Goal: Task Accomplishment & Management: Manage account settings

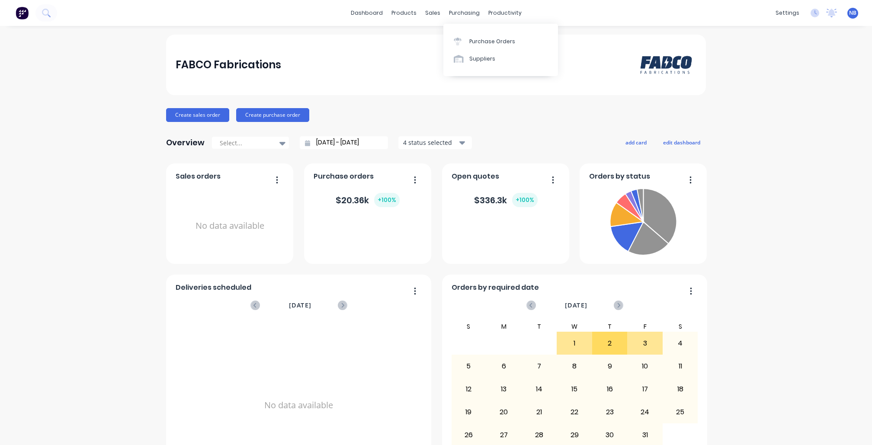
click at [464, 14] on div "purchasing" at bounding box center [464, 12] width 39 height 13
drag, startPoint x: 0, startPoint y: 0, endPoint x: 469, endPoint y: 46, distance: 471.2
click at [469, 45] on div "Purchase Orders" at bounding box center [492, 42] width 46 height 8
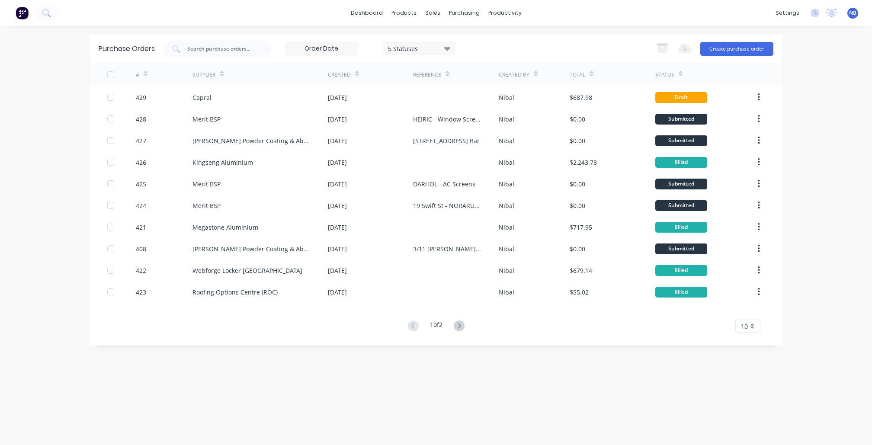
drag, startPoint x: 469, startPoint y: 46, endPoint x: 466, endPoint y: 5, distance: 40.7
click at [466, 5] on div "dashboard products sales purchasing productivity dashboard products Product Cat…" at bounding box center [436, 13] width 872 height 26
click at [453, 10] on div "purchasing" at bounding box center [464, 12] width 39 height 13
click at [476, 44] on div "Purchase Orders" at bounding box center [492, 42] width 46 height 8
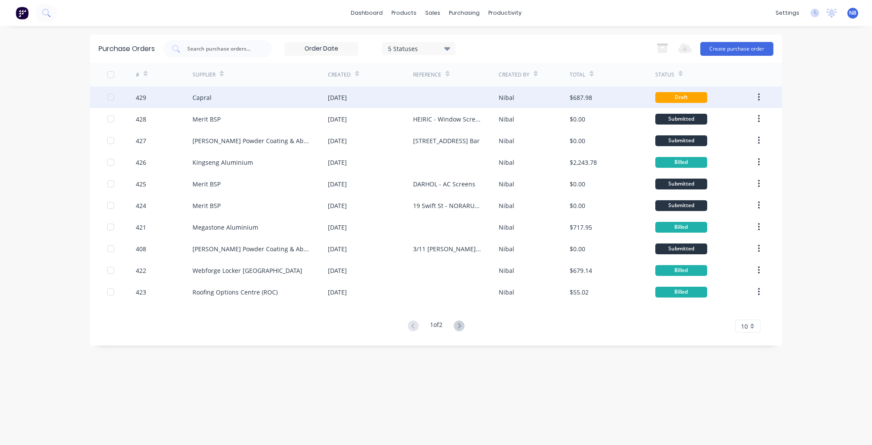
click at [347, 97] on div "[DATE]" at bounding box center [337, 97] width 19 height 9
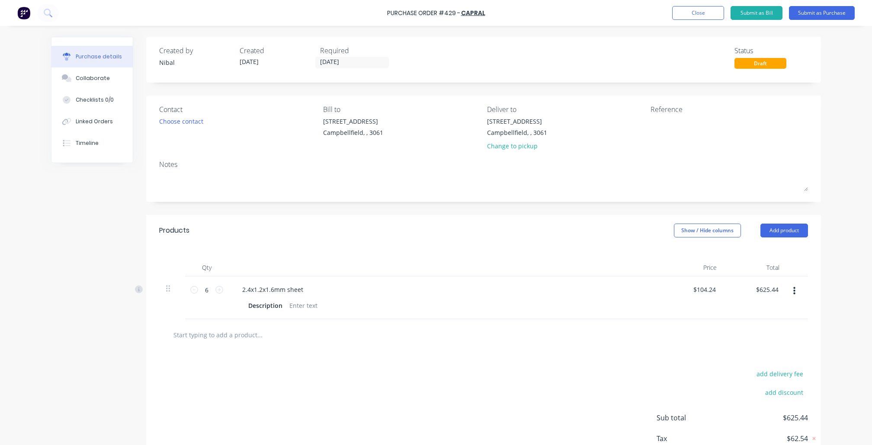
click at [254, 336] on input "text" at bounding box center [259, 334] width 173 height 17
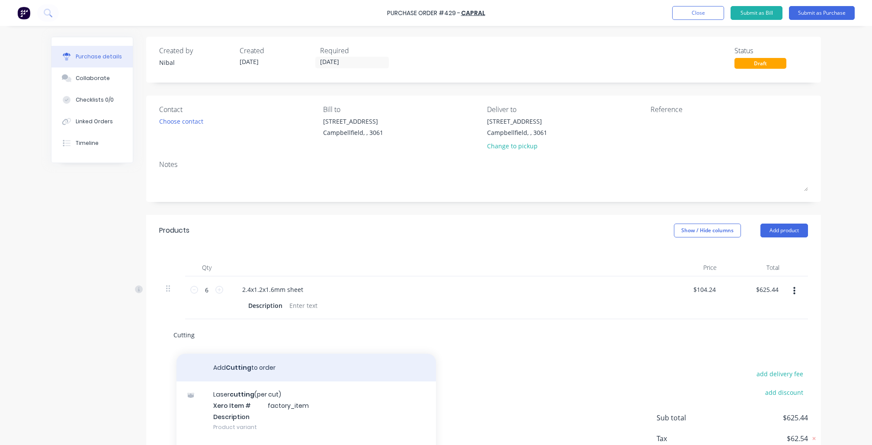
type input "Cutting"
click at [248, 369] on button "Add Cutting to order" at bounding box center [307, 368] width 260 height 28
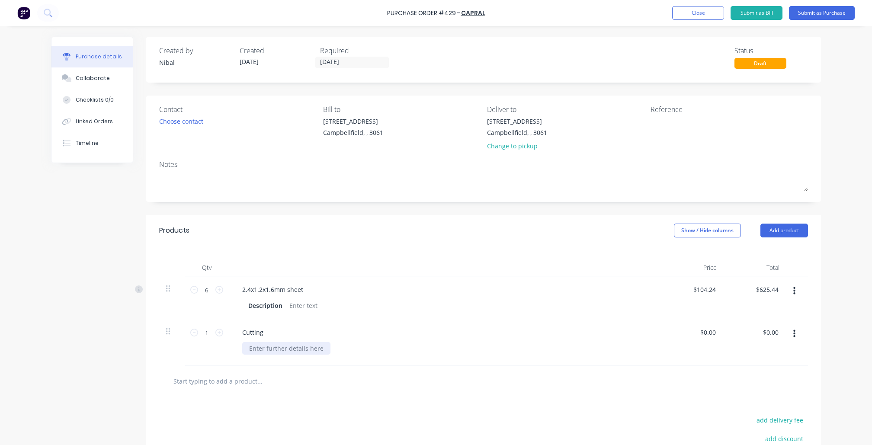
click at [272, 345] on div at bounding box center [286, 348] width 88 height 13
click at [85, 372] on div "Created by [PERSON_NAME] Created [DATE] Required [DATE] Status Draft Contact Ch…" at bounding box center [436, 288] width 770 height 503
click at [684, 124] on textarea at bounding box center [705, 126] width 108 height 19
type textarea "O"
type textarea "SOUSVT -"
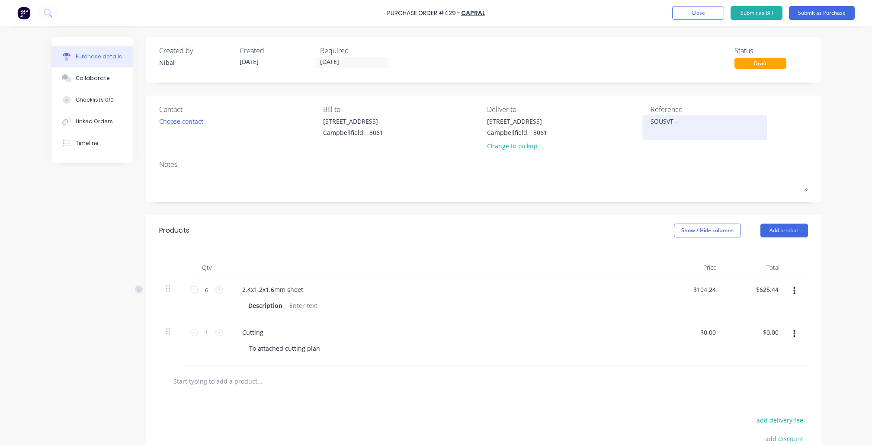
type textarea "x"
type textarea "SOUSVT - F"
type textarea "x"
type textarea "SOUSVT - Fr"
type textarea "x"
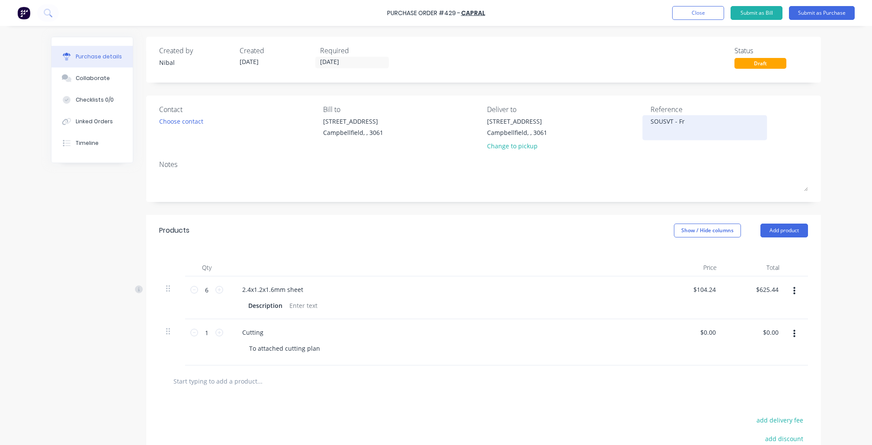
type textarea "SOUSVT - Fro"
type textarea "x"
type textarea "SOUSVT - Fron"
type textarea "x"
type textarea "SOUSVT - Front"
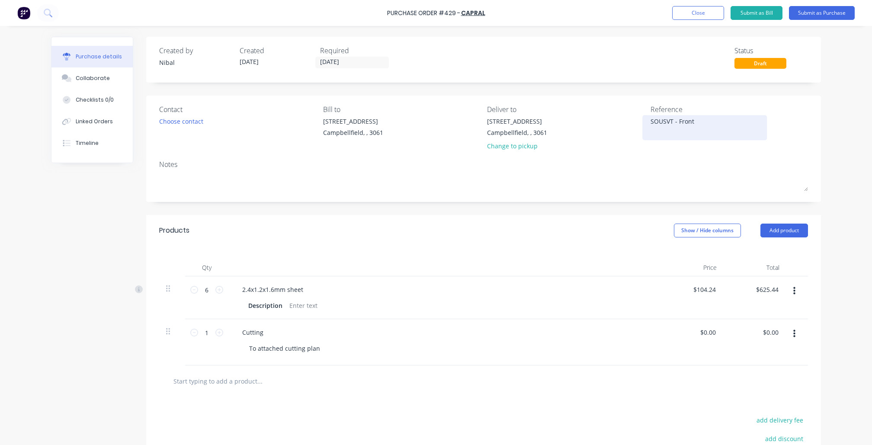
type textarea "x"
type textarea "SOUSVT - Front"
type textarea "x"
type textarea "SOUSVT - Front f"
type textarea "x"
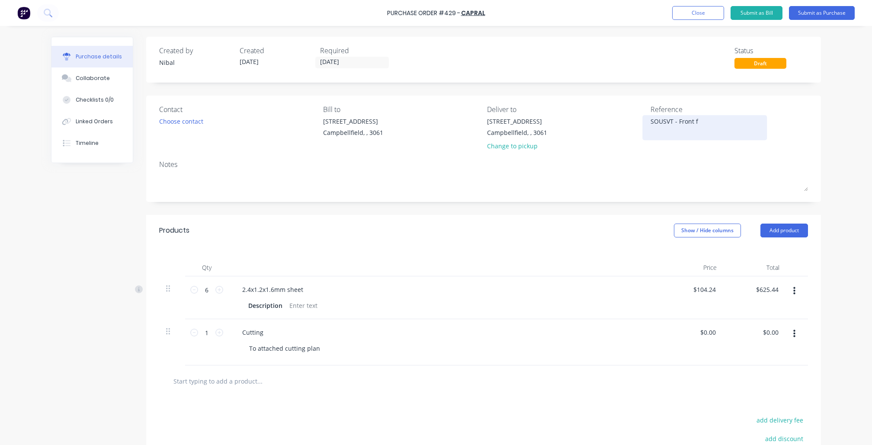
type textarea "SOUSVT - Front fe"
type textarea "x"
type textarea "SOUSVT - Front fen"
type textarea "x"
type textarea "SOUSVT - Front fenc"
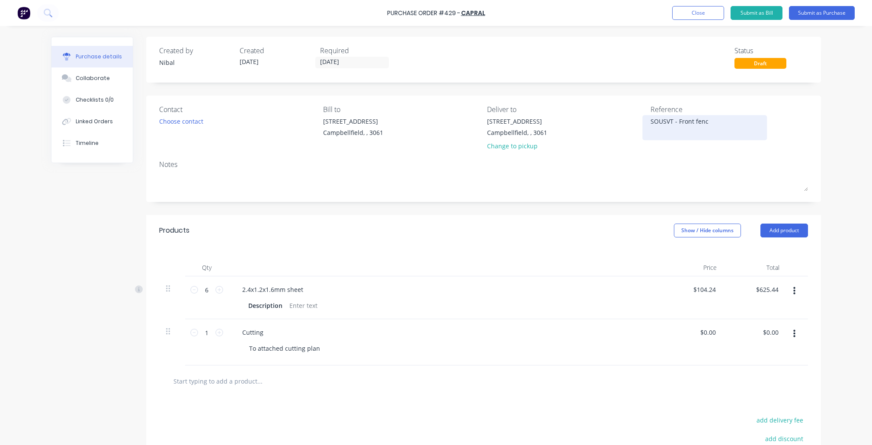
type textarea "x"
type textarea "SOUSVT - Front fence"
type textarea "x"
type textarea "SOUSVT - Front fence"
type textarea "x"
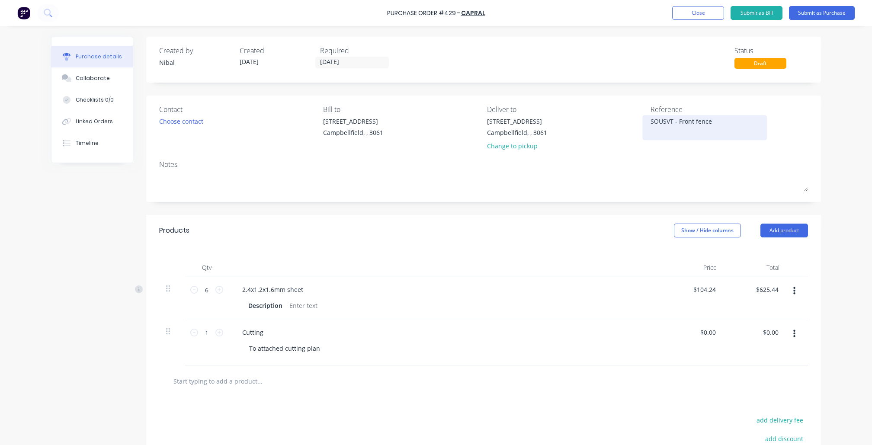
type textarea "SOUSVT - Front fence b"
type textarea "x"
type textarea "SOUSVT - Front fence bl"
type textarea "x"
type textarea "SOUSVT - Front fence blo"
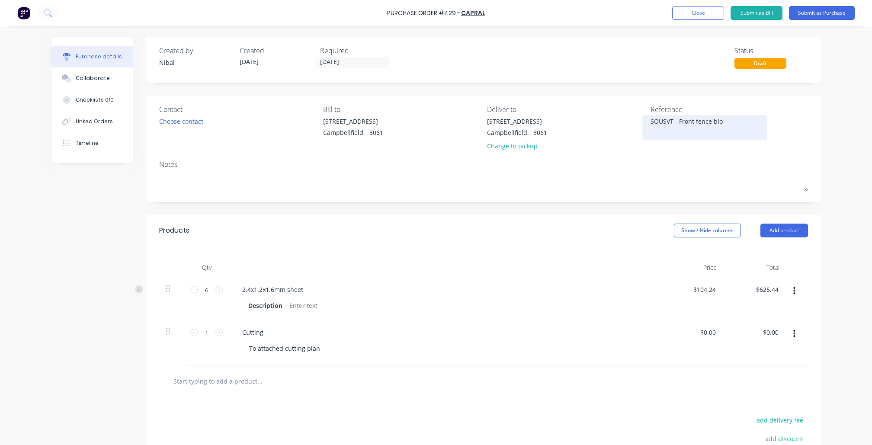
type textarea "x"
type textarea "SOUSVT - Front fence bloc"
type textarea "x"
type textarea "SOUSVT - Front fence block"
type textarea "x"
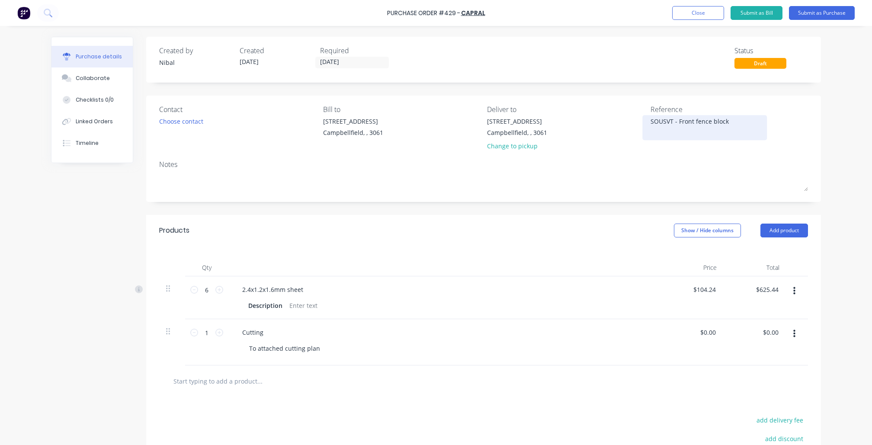
type textarea "SOUSVT - Front fence blocko"
type textarea "x"
type textarea "SOUSVT - Front fence blockou"
type textarea "x"
type textarea "SOUSVT - Front fence blockout"
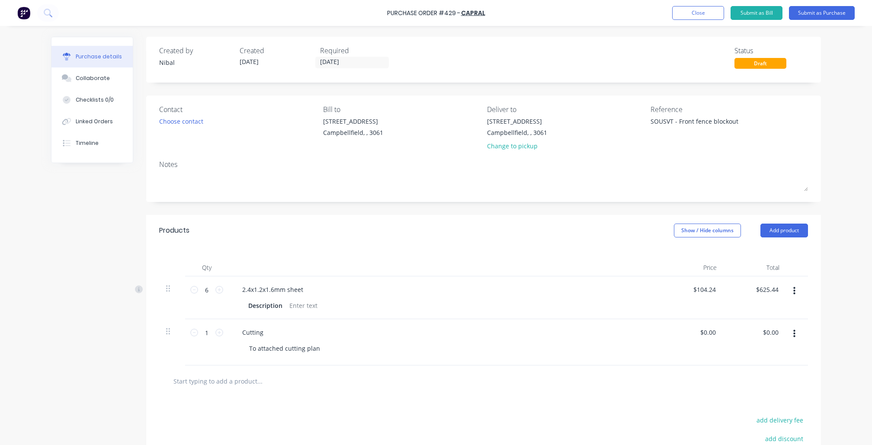
type textarea "x"
type textarea "SOUSVT - Front fence blockout"
click at [855, 142] on div "Purchase Order #429 - Capral Add product Close Submit as Bill Submit as Purchas…" at bounding box center [436, 222] width 872 height 445
click at [506, 144] on div "Change to pickup" at bounding box center [517, 145] width 60 height 9
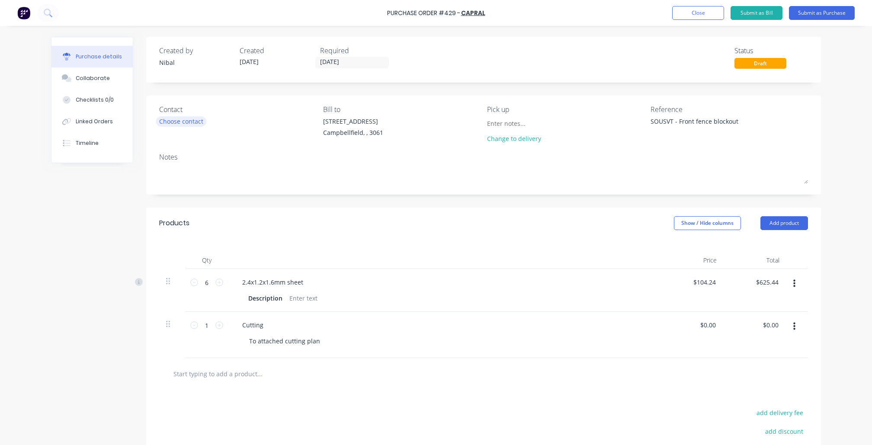
click at [184, 123] on div "Choose contact" at bounding box center [181, 121] width 44 height 9
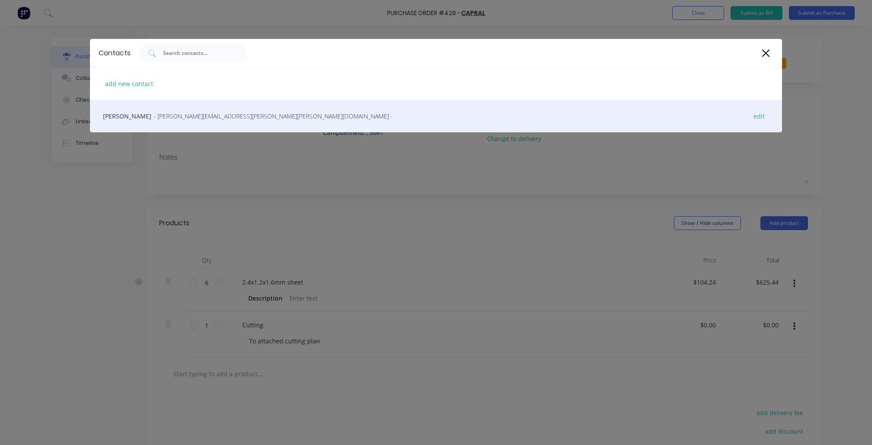
click at [173, 116] on span "- [PERSON_NAME][EMAIL_ADDRESS][PERSON_NAME][PERSON_NAME][DOMAIN_NAME] -" at bounding box center [273, 116] width 239 height 9
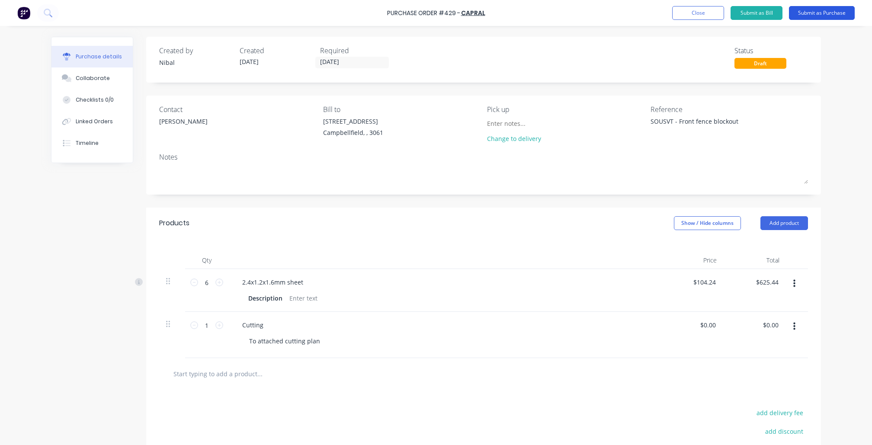
click at [817, 13] on button "Submit as Purchase" at bounding box center [822, 13] width 66 height 14
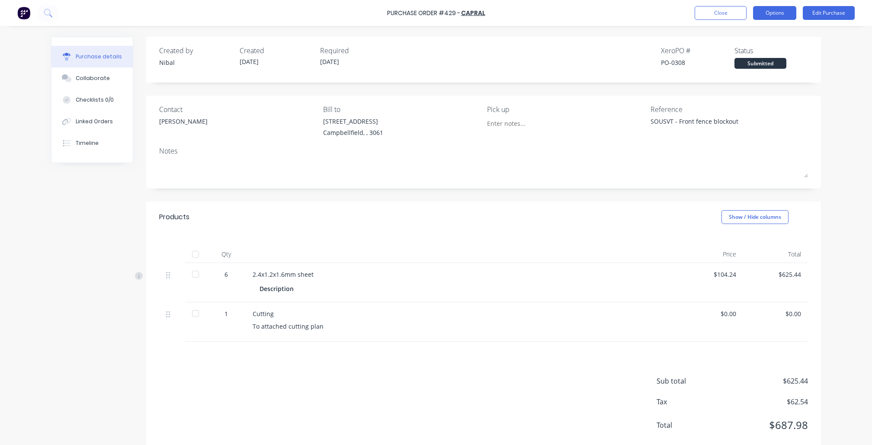
click at [784, 14] on button "Options" at bounding box center [774, 13] width 43 height 14
click at [761, 40] on div "Print / Email" at bounding box center [755, 35] width 67 height 13
click at [756, 66] on div "Without pricing" at bounding box center [755, 70] width 67 height 13
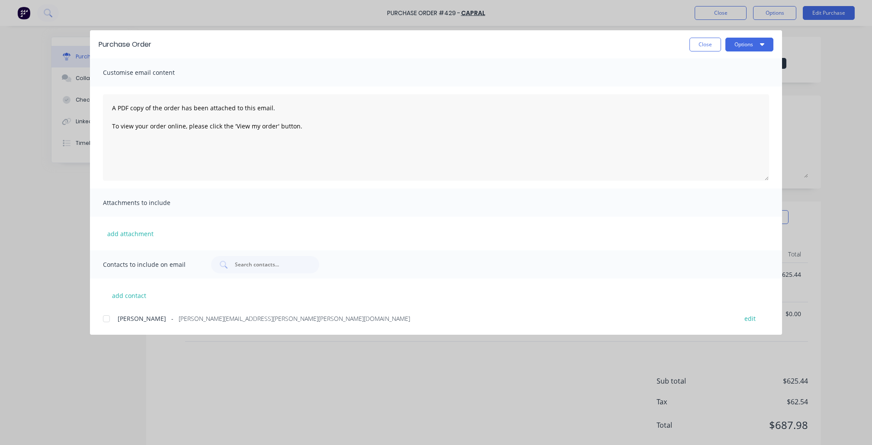
click at [109, 317] on div at bounding box center [106, 318] width 17 height 17
click at [738, 42] on button "Options" at bounding box center [749, 45] width 48 height 14
click at [728, 72] on div "Preview" at bounding box center [732, 66] width 67 height 13
click at [711, 44] on button "Close" at bounding box center [706, 45] width 32 height 14
type textarea "x"
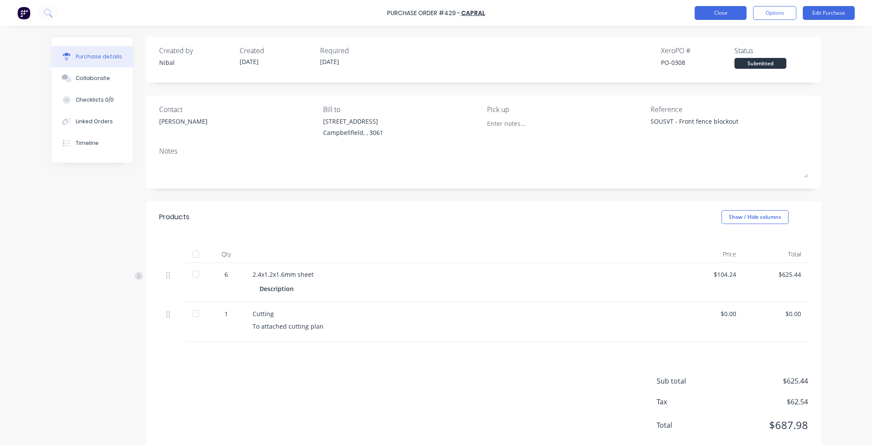
click at [703, 15] on button "Close" at bounding box center [721, 13] width 52 height 14
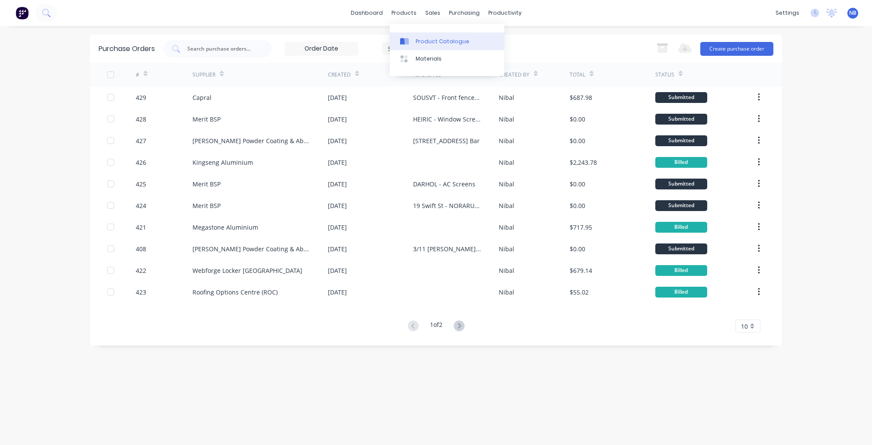
click at [426, 39] on div "Product Catalogue" at bounding box center [443, 42] width 54 height 8
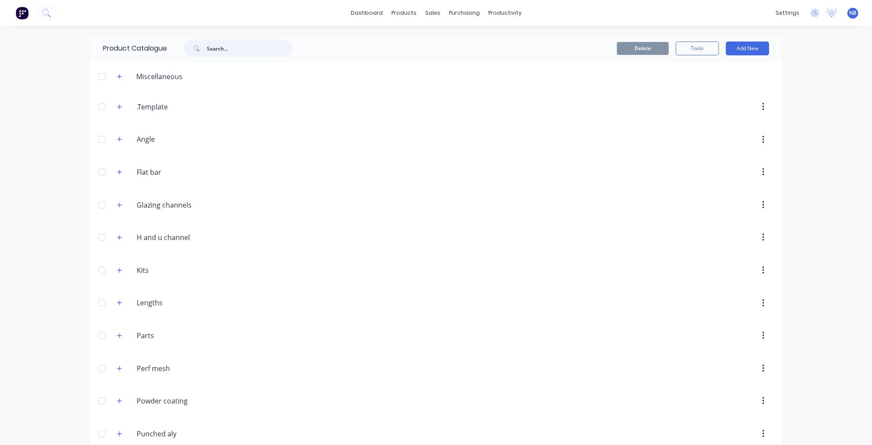
click at [228, 48] on input "text" at bounding box center [250, 48] width 86 height 17
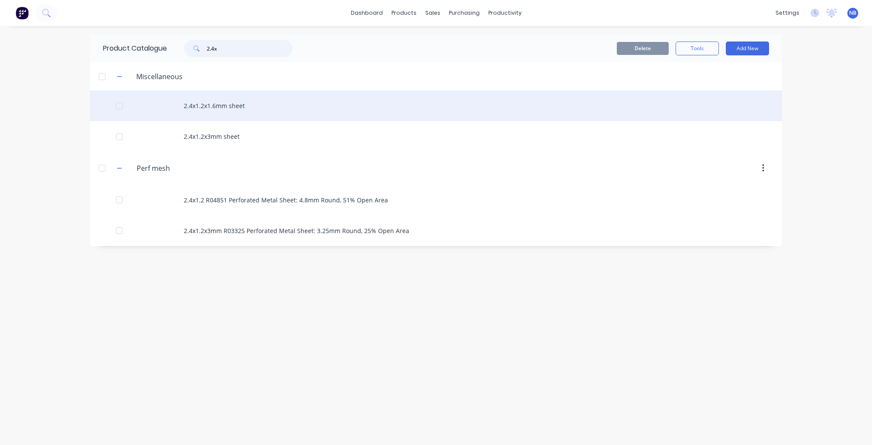
type input "2.4x"
click at [243, 109] on div "2.4x1.2x1.6mm sheet" at bounding box center [436, 105] width 692 height 31
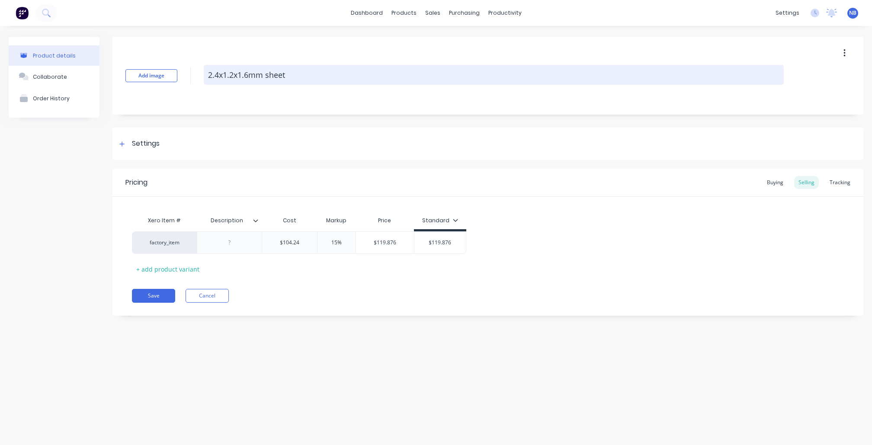
click at [308, 76] on textarea "2.4x1.2x1.6mm sheet" at bounding box center [494, 75] width 580 height 20
type textarea "x"
type textarea "2.4x1.2x1.6mm sheet"
paste textarea "105658"
type textarea "x"
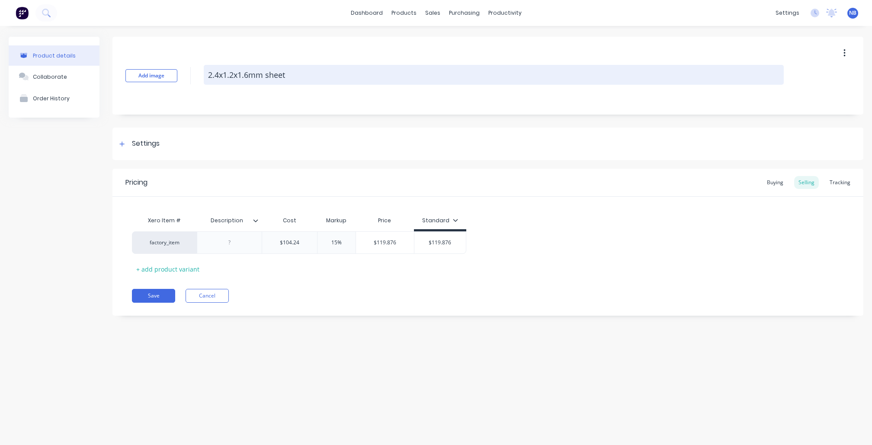
type textarea "2.4x1.2x1.6mm sheet 105658"
click at [269, 75] on textarea "2.4x1.2x1.6mm sheet 105658" at bounding box center [494, 75] width 580 height 20
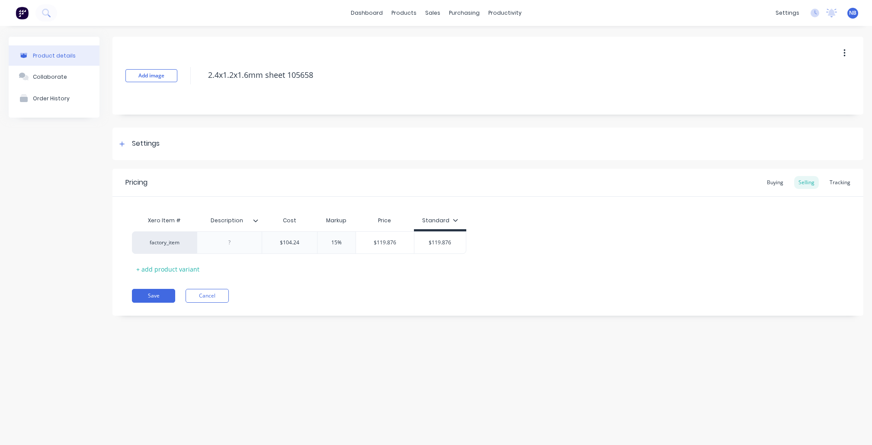
type textarea "x"
type textarea "2.4x1.2x1.6mm heet 105658"
type textarea "x"
type textarea "2.4x1.2x1.6mm Sheet 105658"
type textarea "x"
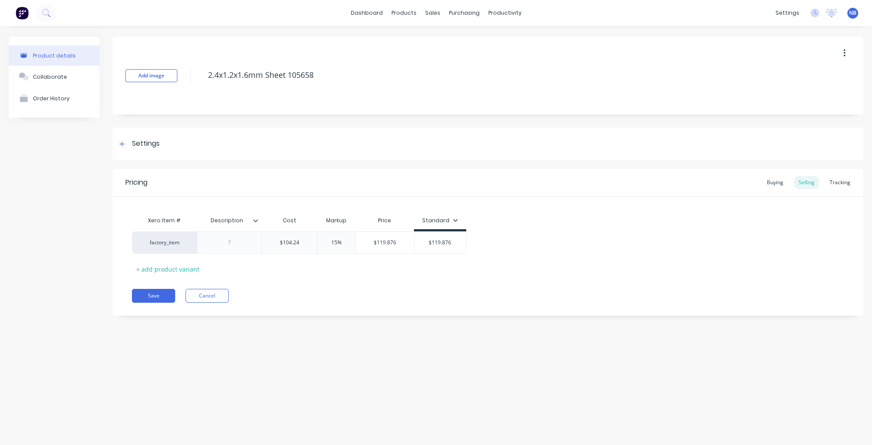
type textarea "2.4x1.2x1.6mm sheet"
type textarea "x"
type textarea "2.4x1.2x1.6mm Sheet 105658"
click at [59, 189] on div "Product details Collaborate Order History" at bounding box center [54, 183] width 91 height 292
click at [156, 298] on button "Save" at bounding box center [153, 296] width 43 height 14
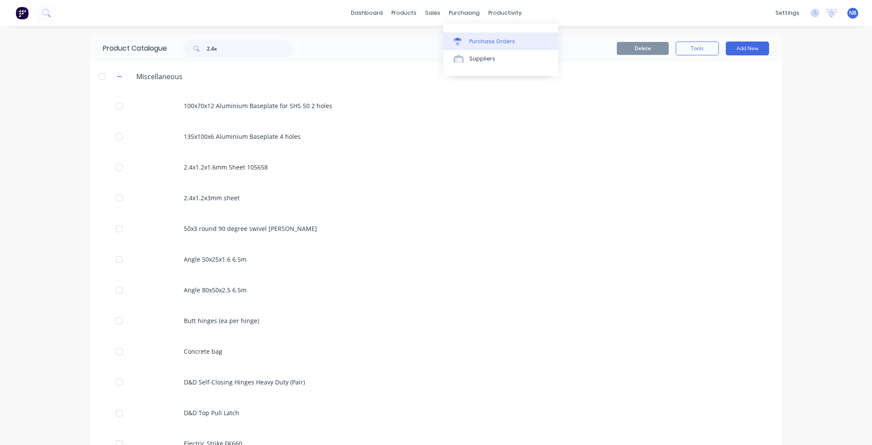
click at [471, 40] on div "Purchase Orders" at bounding box center [492, 42] width 46 height 8
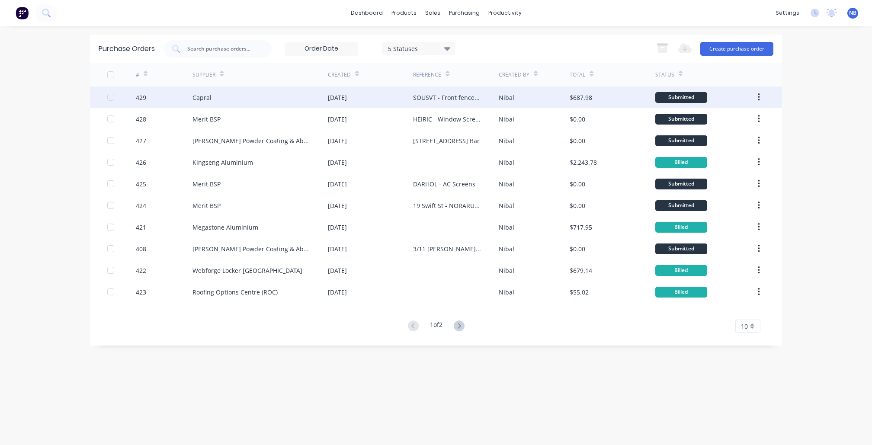
click at [296, 102] on div "Capral" at bounding box center [260, 98] width 135 height 22
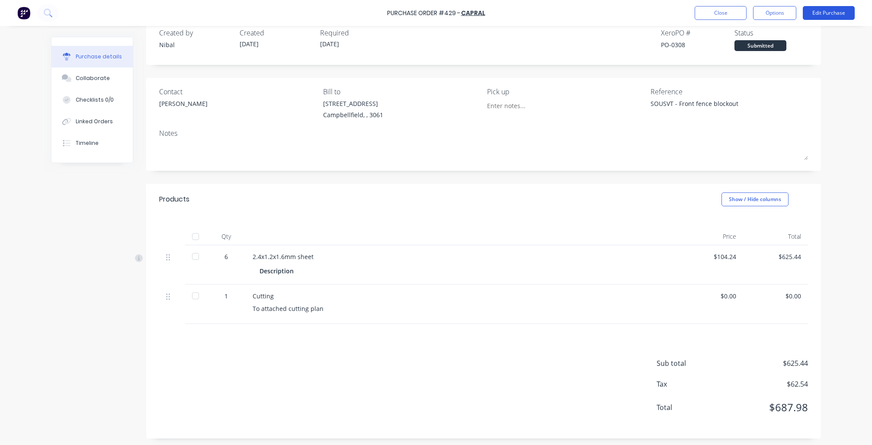
click at [821, 10] on button "Edit Purchase" at bounding box center [829, 13] width 52 height 14
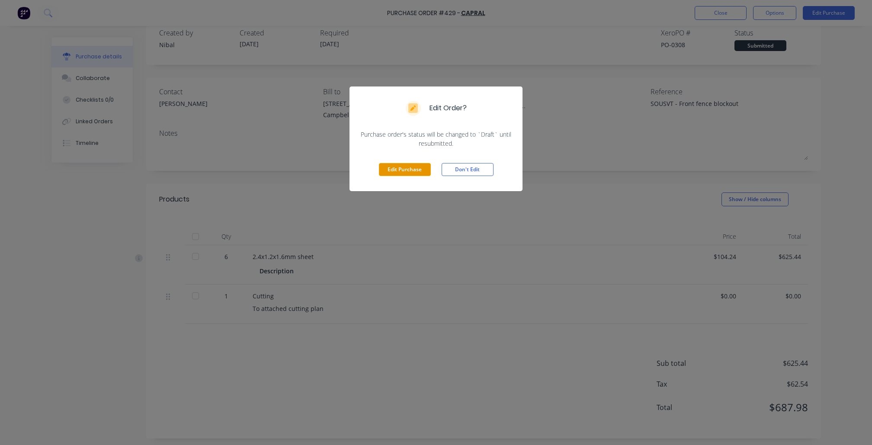
click at [400, 168] on button "Edit Purchase" at bounding box center [405, 169] width 52 height 13
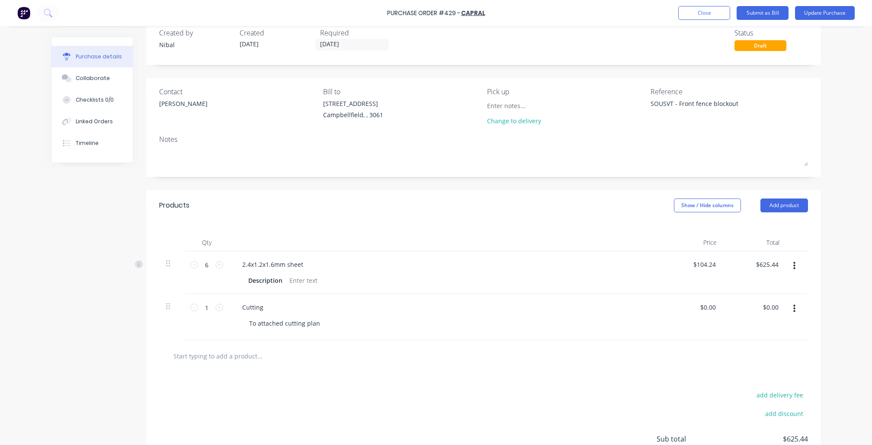
click at [798, 265] on button "button" at bounding box center [794, 266] width 20 height 16
click at [766, 345] on button "Delete" at bounding box center [768, 340] width 74 height 17
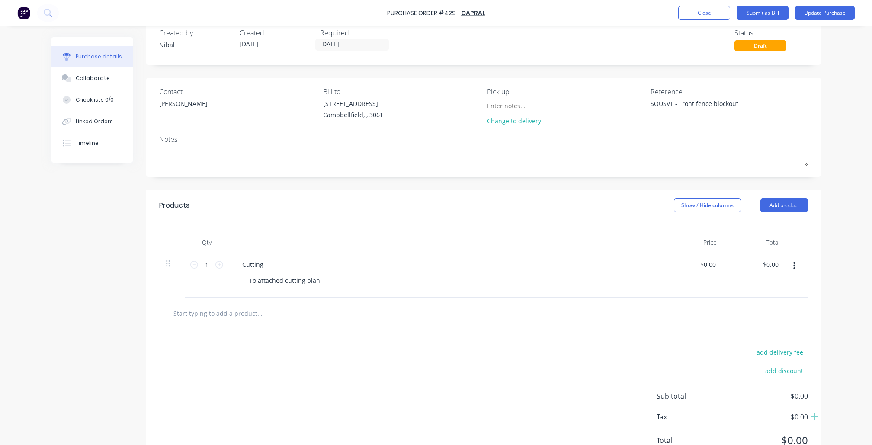
click at [222, 314] on input "text" at bounding box center [259, 313] width 173 height 17
type textarea "x"
type input "2"
type textarea "x"
type input "2."
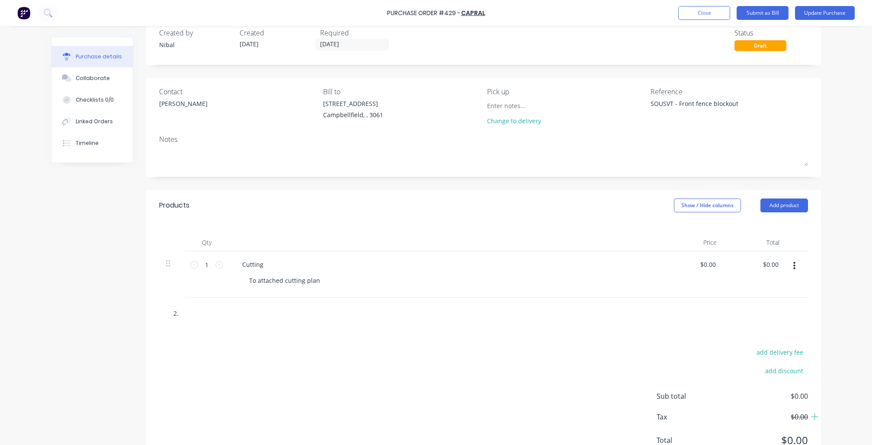
type textarea "x"
type input "2.4"
type textarea "x"
type input "2.4x"
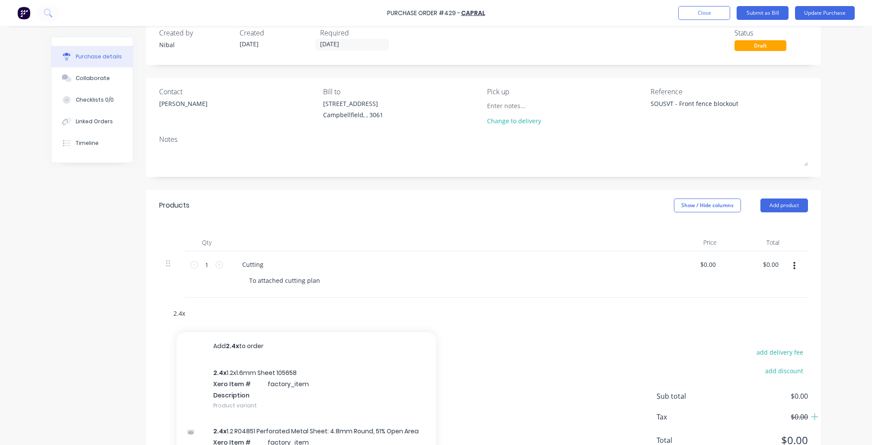
type textarea "x"
type input "2.4x1"
type textarea "x"
type input "2.4x1."
type textarea "x"
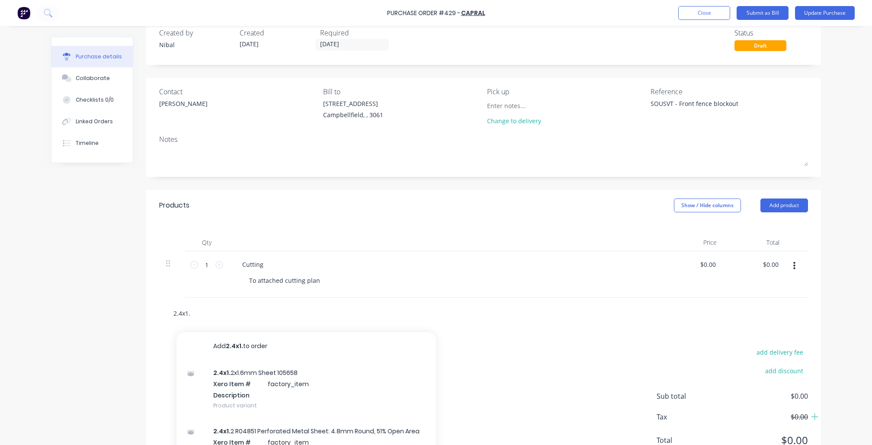
type input "2.4x1.6"
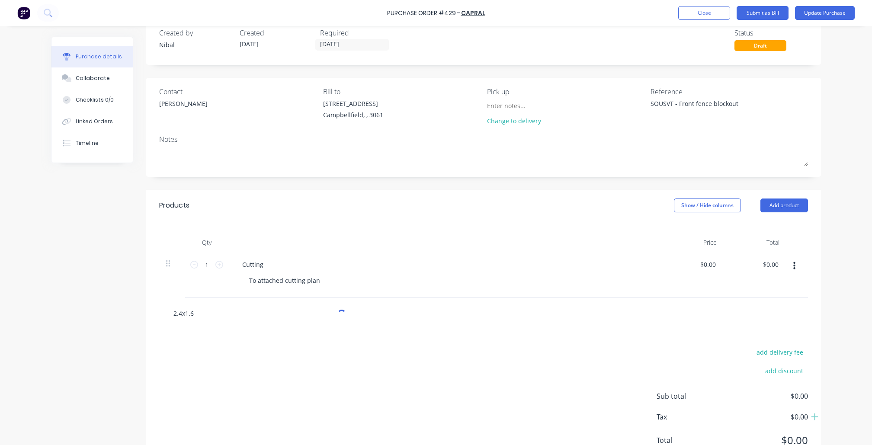
type textarea "x"
type input "2.4x1."
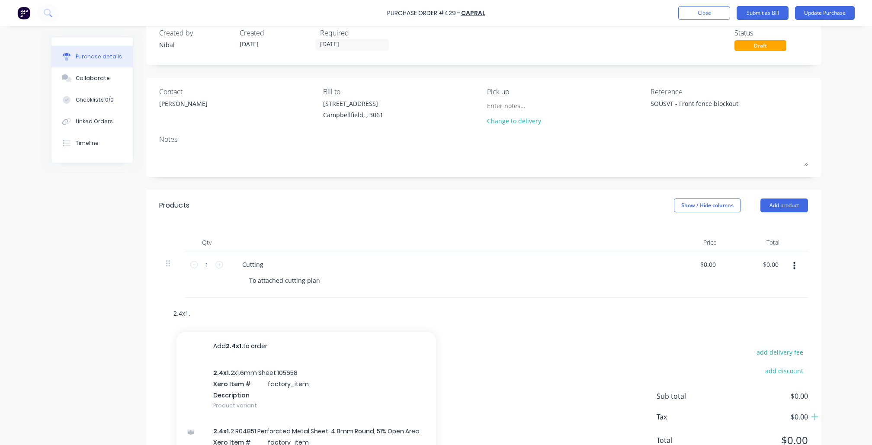
type textarea "x"
type input "2.4x1.2"
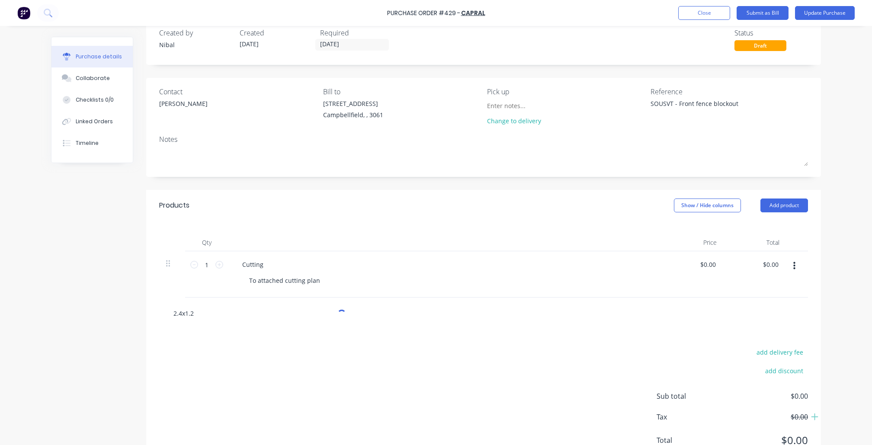
type textarea "x"
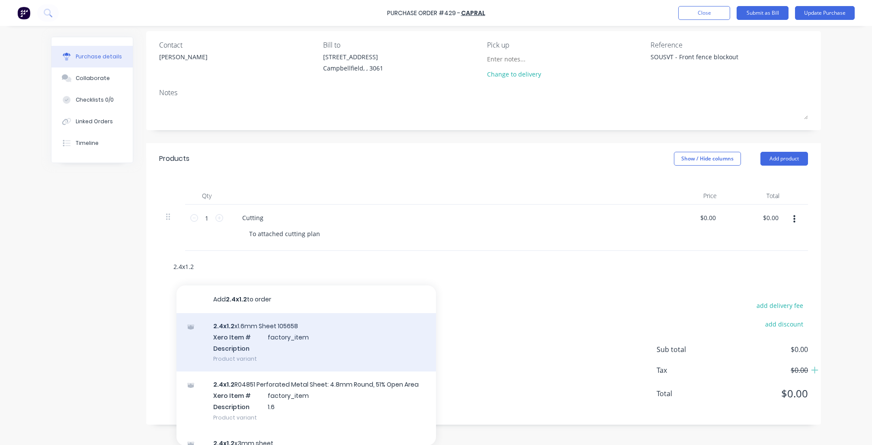
scroll to position [64, 0]
type input "2.4x1.2"
click at [265, 338] on div "2.4x1.2 x1.6mm Sheet 105658 Xero Item # factory_item Description Product variant" at bounding box center [307, 343] width 260 height 58
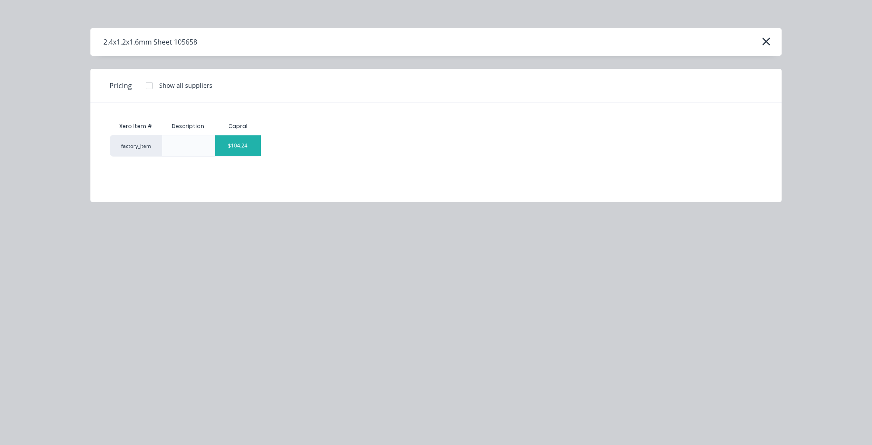
click at [236, 144] on div "$104.24" at bounding box center [238, 145] width 46 height 21
type textarea "x"
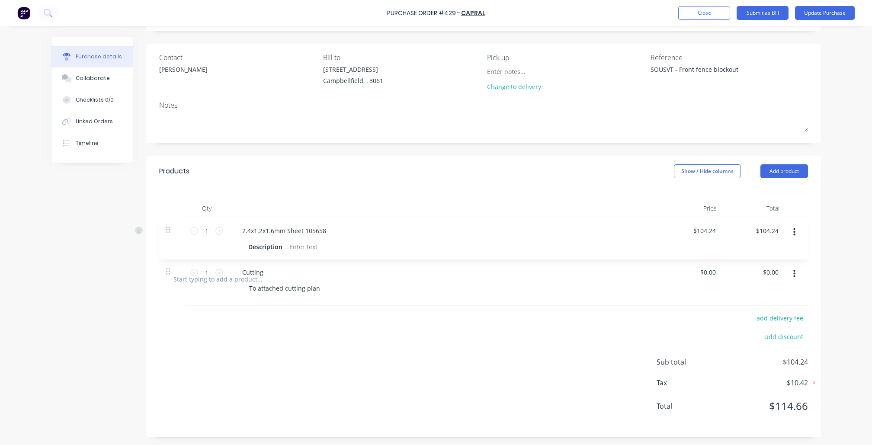
drag, startPoint x: 166, startPoint y: 277, endPoint x: 167, endPoint y: 227, distance: 49.8
click at [167, 227] on div "1 1 Cutting To attached cutting plan $0.00 $0.00 $0.00 $0.00 1 1 2.4x1.2x1.6mm …" at bounding box center [483, 240] width 649 height 46
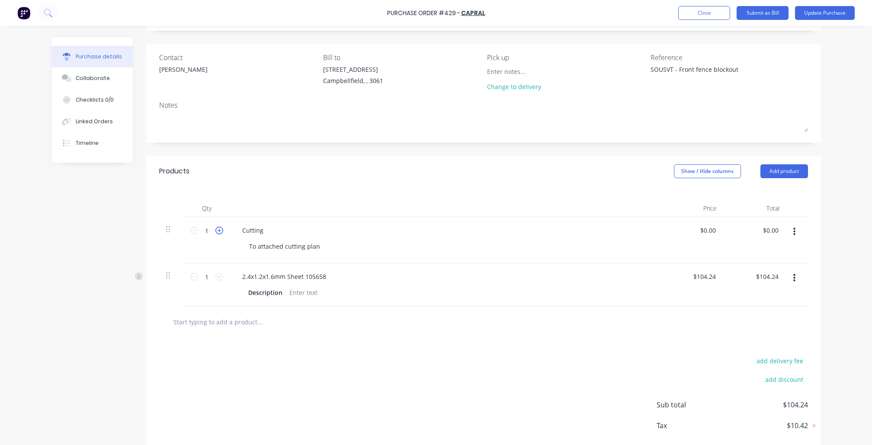
click at [219, 229] on icon at bounding box center [219, 231] width 8 height 8
type textarea "x"
type input "2"
click at [219, 229] on icon at bounding box center [219, 231] width 8 height 8
type textarea "x"
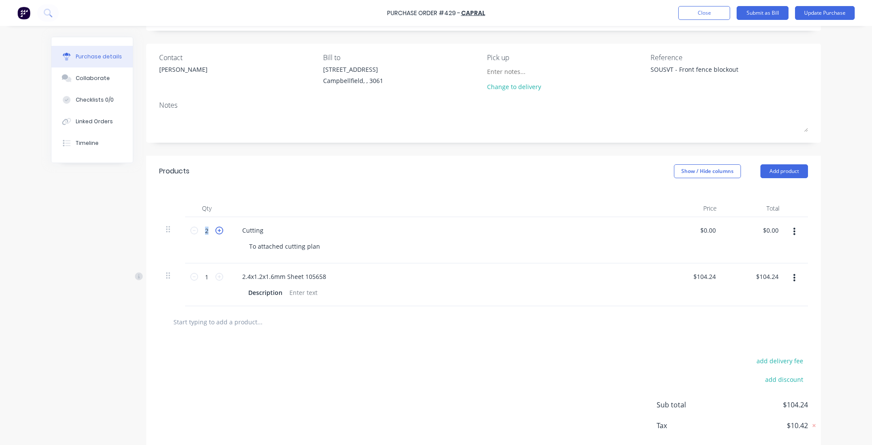
type input "3"
click at [191, 230] on icon at bounding box center [194, 231] width 8 height 8
type textarea "x"
type input "2"
click at [191, 230] on icon at bounding box center [194, 231] width 8 height 8
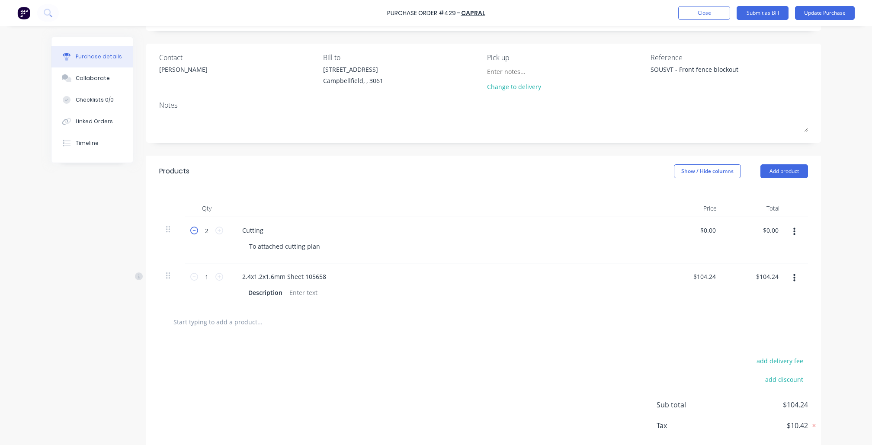
type textarea "x"
type input "1"
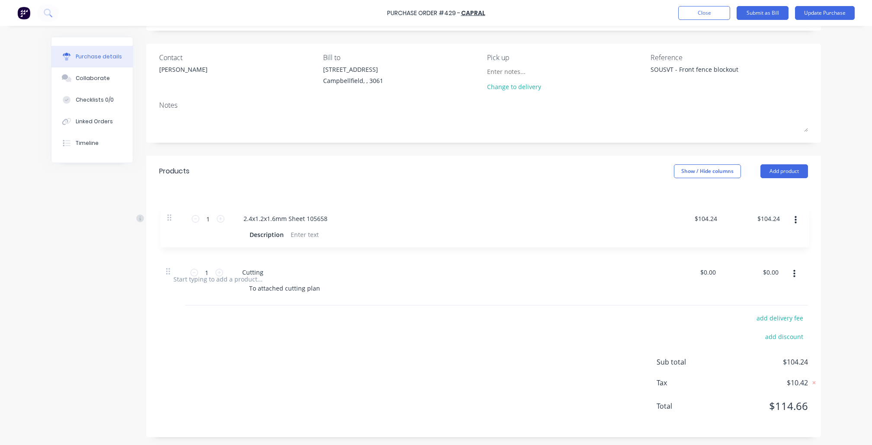
drag, startPoint x: 167, startPoint y: 276, endPoint x: 168, endPoint y: 227, distance: 48.5
click at [168, 227] on div "1 1 Cutting To attached cutting plan $0.00 $0.00 $0.00 $0.00 1 1 2.4x1.2x1.6mm …" at bounding box center [483, 240] width 649 height 46
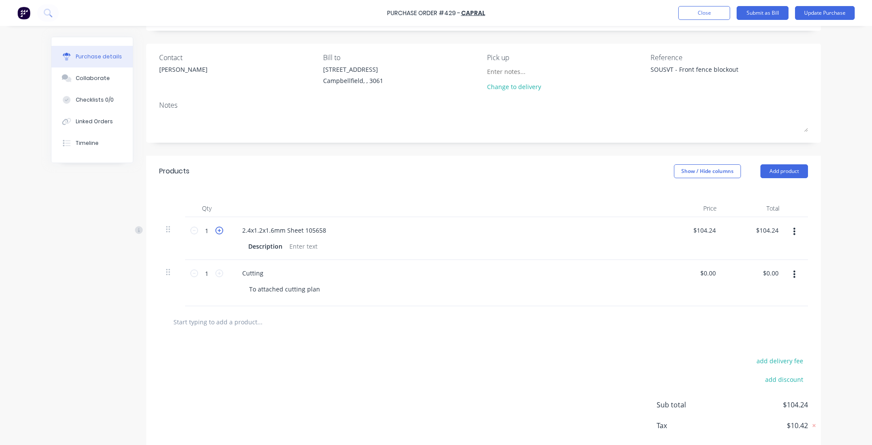
click at [218, 231] on icon at bounding box center [219, 231] width 8 height 8
type textarea "x"
type input "$208.48"
type textarea "x"
type input "2"
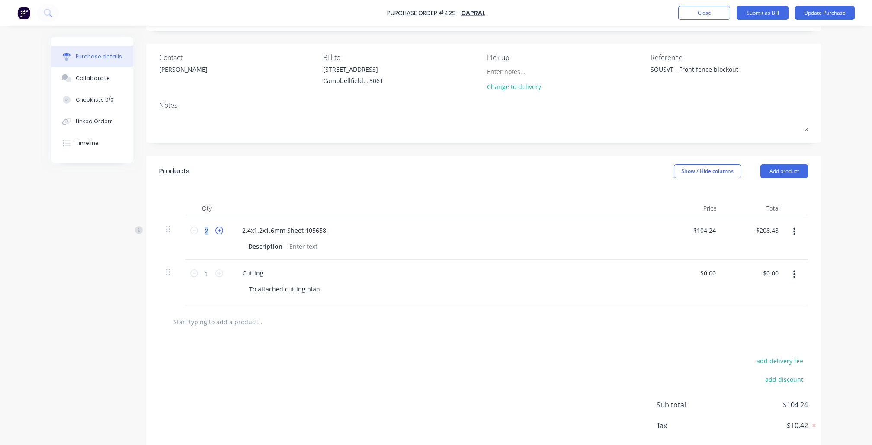
click at [218, 231] on icon at bounding box center [219, 231] width 8 height 8
type textarea "x"
type input "$312.72"
type textarea "x"
type input "3"
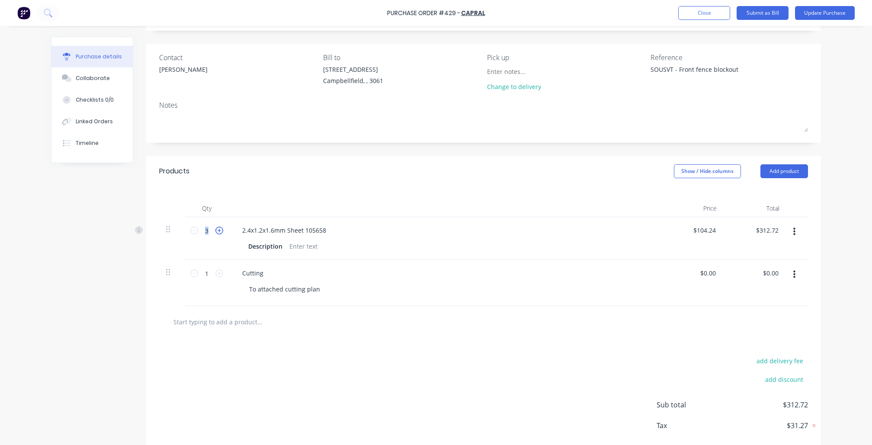
click at [218, 231] on icon at bounding box center [219, 231] width 8 height 8
type textarea "x"
type input "$416.96"
type textarea "x"
type input "4"
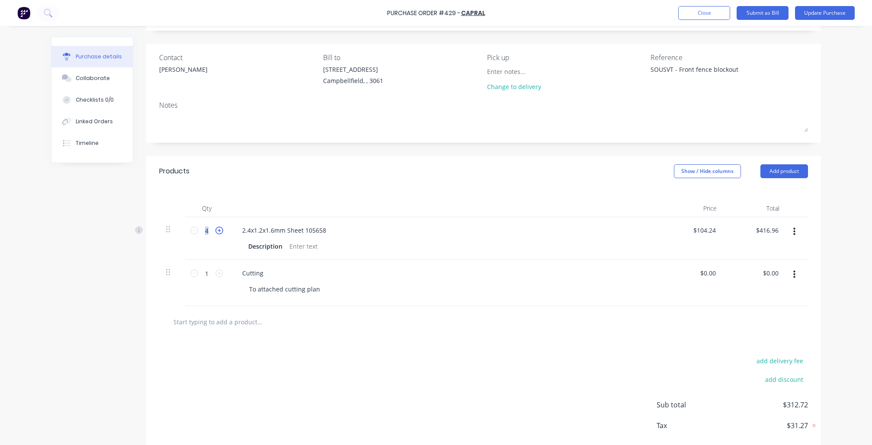
click at [218, 231] on icon at bounding box center [219, 231] width 8 height 8
type textarea "x"
type input "$521.20"
type textarea "x"
type input "5"
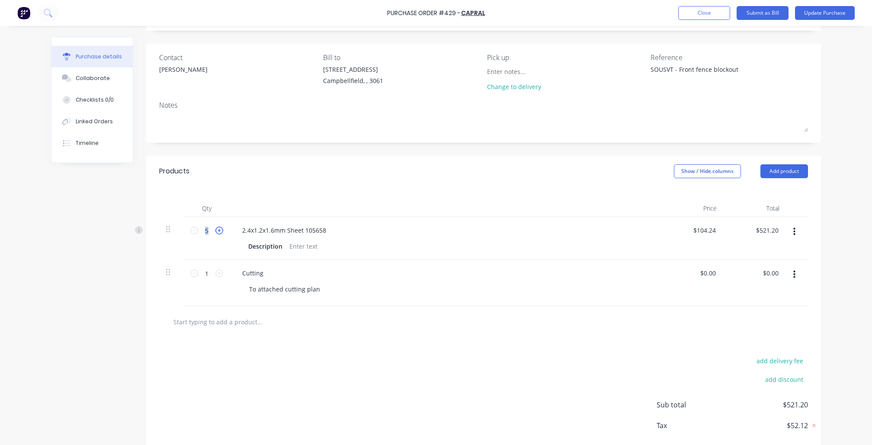
click at [218, 231] on icon at bounding box center [219, 231] width 8 height 8
type textarea "x"
type input "$625.44"
type textarea "x"
type input "6"
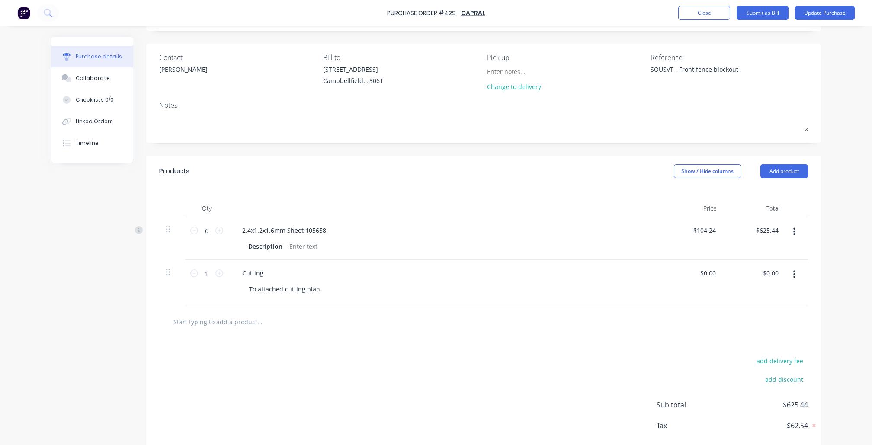
click at [133, 377] on div "Created by [PERSON_NAME] Created [DATE] Required [DATE] Status Draft Contact [P…" at bounding box center [436, 232] width 770 height 495
click at [815, 11] on button "Update Purchase" at bounding box center [825, 13] width 60 height 14
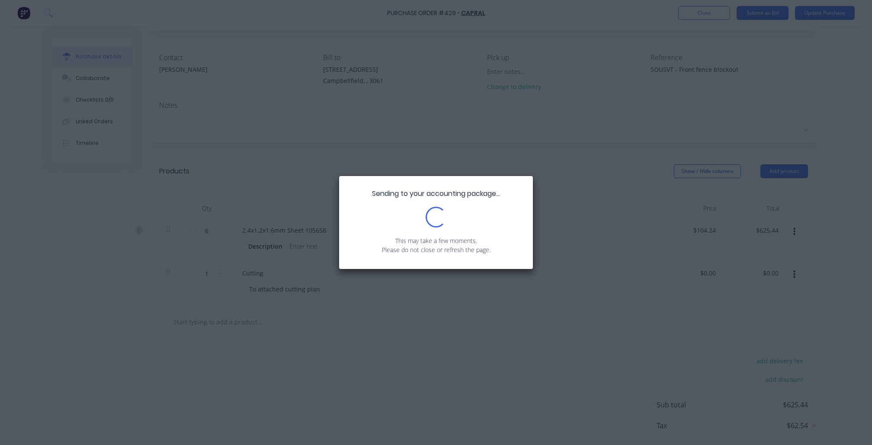
scroll to position [0, 0]
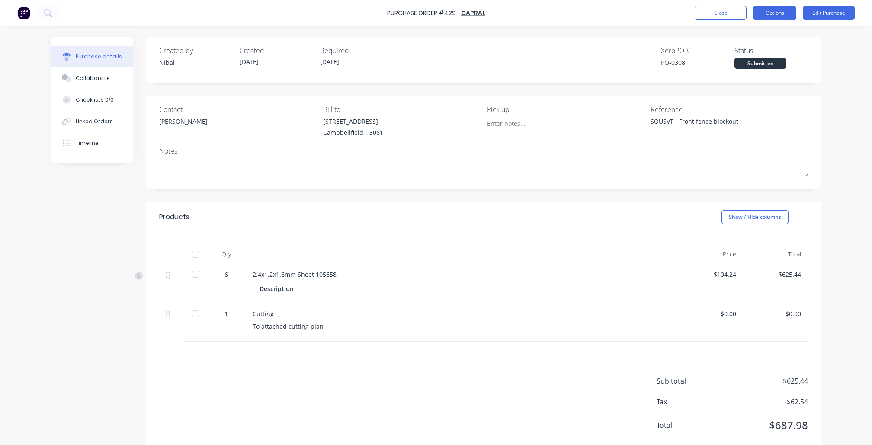
click at [783, 16] on button "Options" at bounding box center [774, 13] width 43 height 14
click at [771, 35] on div "Print / Email" at bounding box center [755, 35] width 67 height 13
click at [751, 67] on div "Without pricing" at bounding box center [755, 70] width 67 height 13
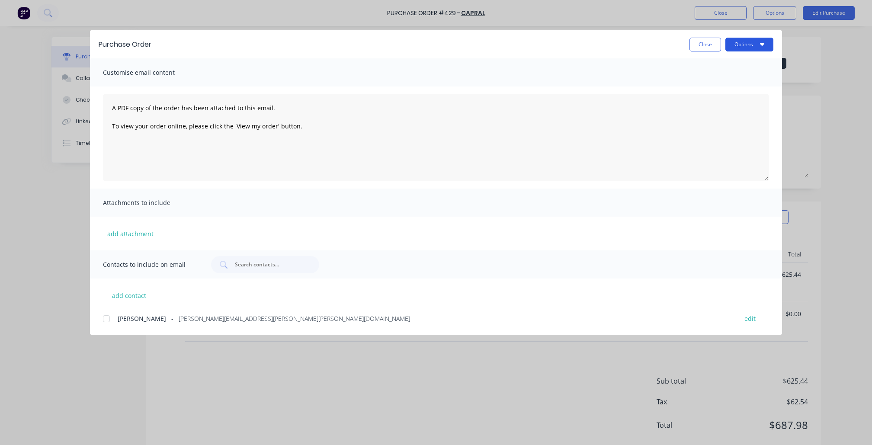
click at [754, 47] on button "Options" at bounding box center [749, 45] width 48 height 14
click at [100, 313] on div at bounding box center [106, 318] width 17 height 17
click at [749, 54] on div "Purchase Order Close Options" at bounding box center [436, 44] width 692 height 28
click at [749, 47] on button "Options" at bounding box center [749, 45] width 48 height 14
click at [736, 85] on div "Print" at bounding box center [732, 83] width 67 height 13
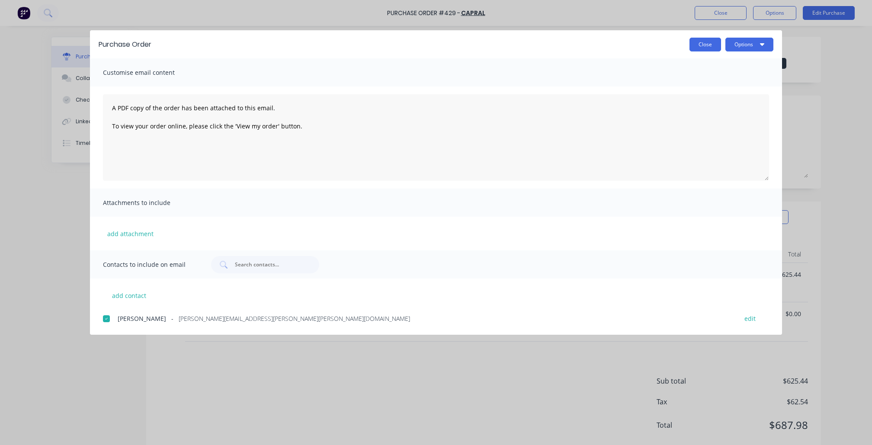
click at [699, 38] on button "Close" at bounding box center [706, 45] width 32 height 14
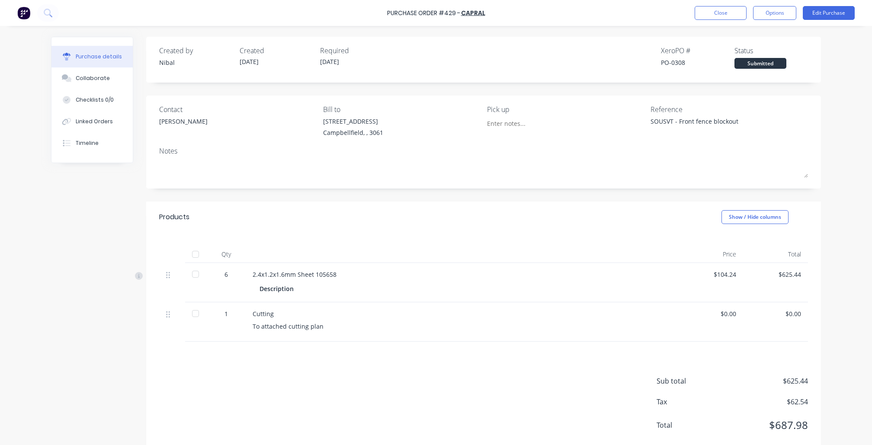
type textarea "x"
click at [712, 16] on button "Close" at bounding box center [721, 13] width 52 height 14
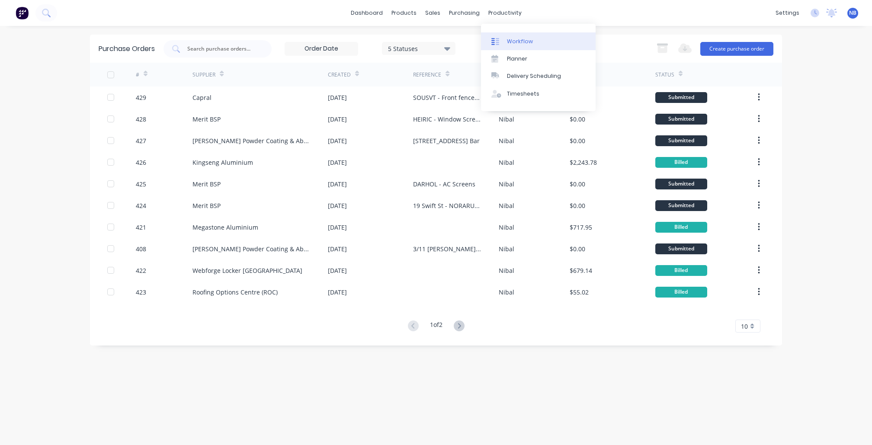
click at [505, 36] on link "Workflow" at bounding box center [538, 40] width 115 height 17
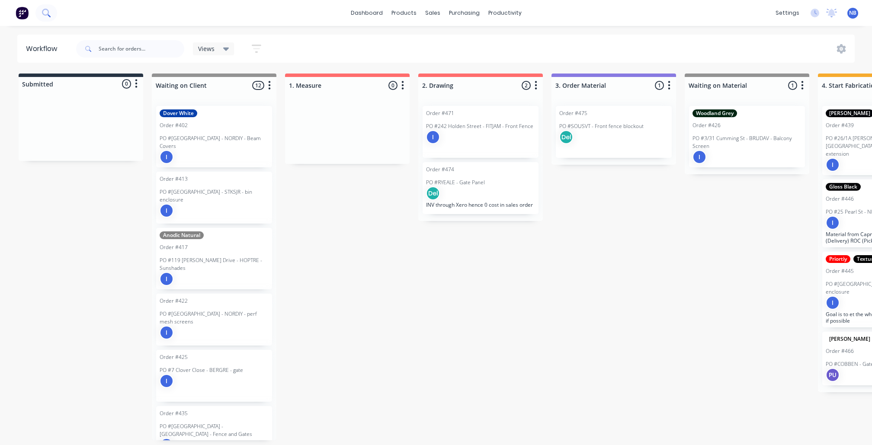
click at [45, 14] on icon at bounding box center [46, 13] width 8 height 8
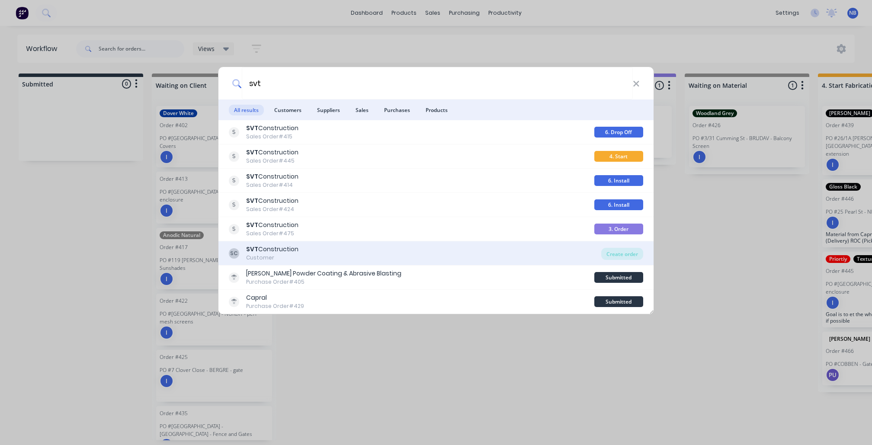
type input "svt"
click at [297, 251] on div "SVT Construction" at bounding box center [272, 249] width 52 height 9
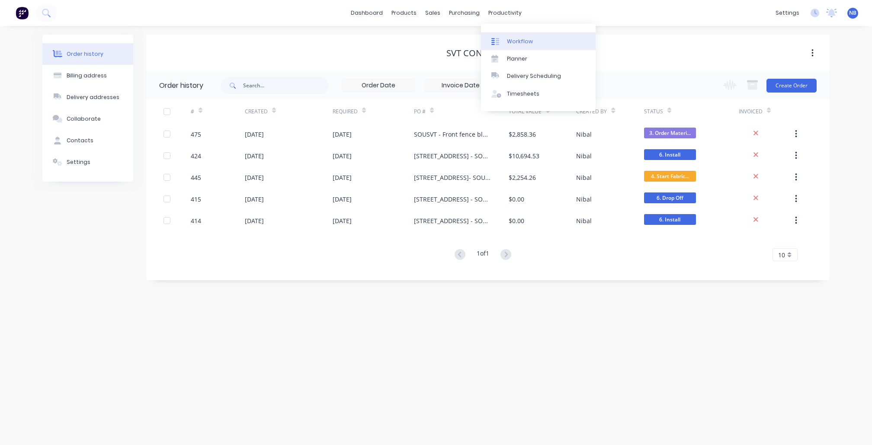
click at [514, 42] on div "Workflow" at bounding box center [520, 42] width 26 height 8
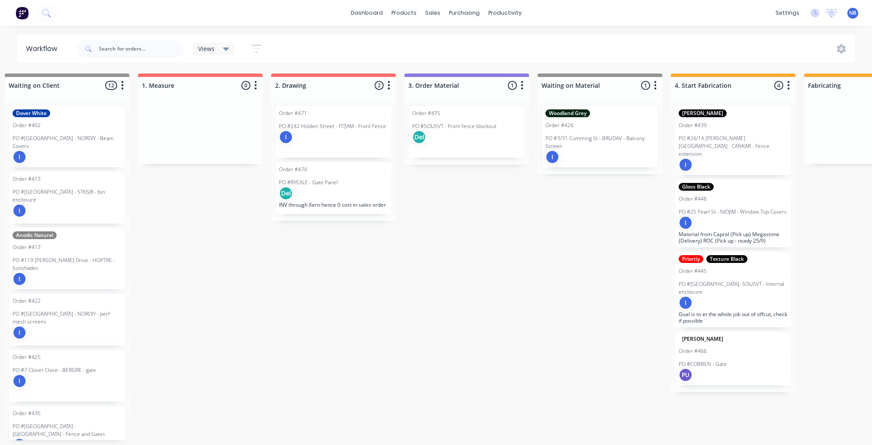
scroll to position [0, 150]
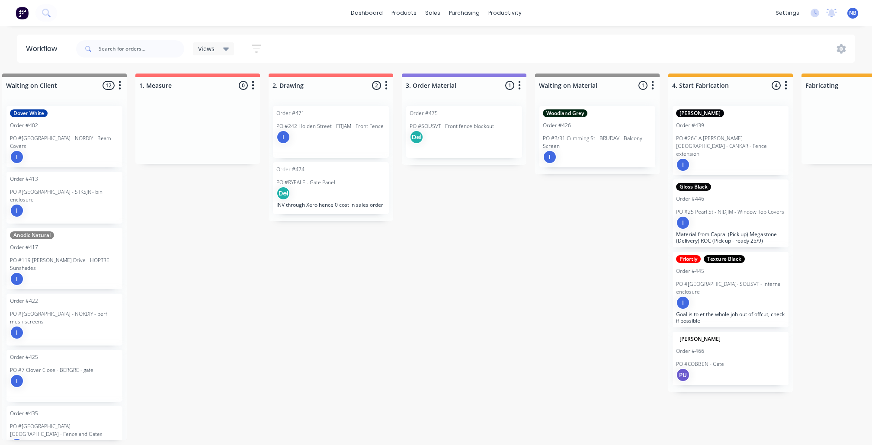
click at [445, 130] on div "Del" at bounding box center [464, 137] width 109 height 14
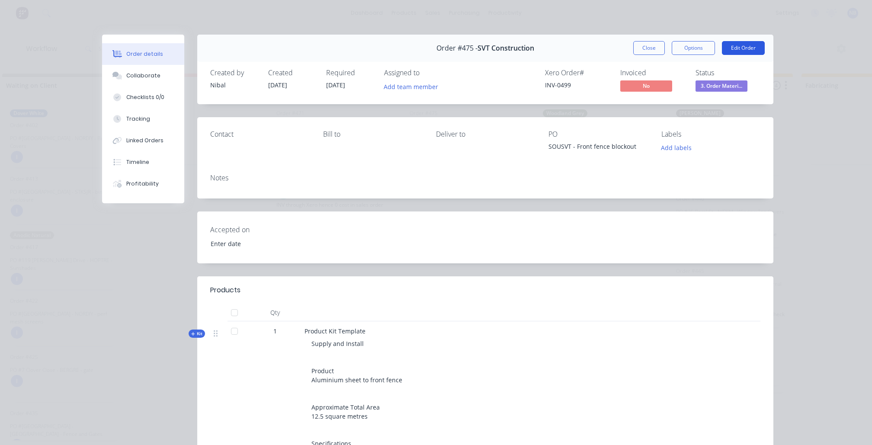
click at [735, 52] on button "Edit Order" at bounding box center [743, 48] width 43 height 14
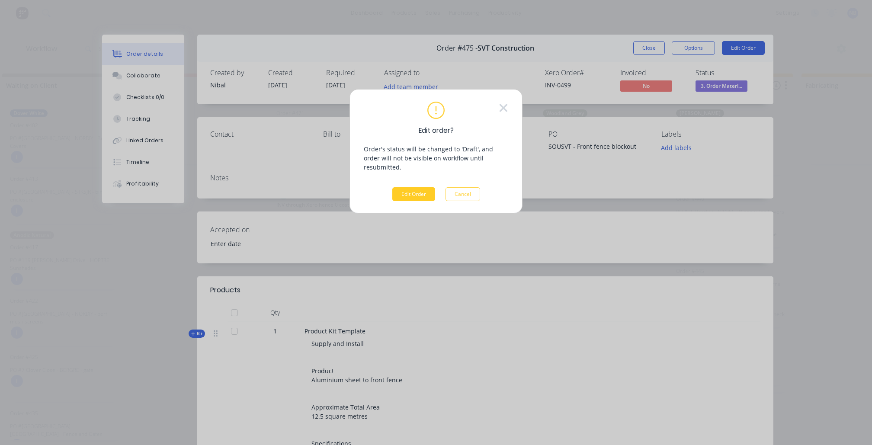
click at [414, 187] on button "Edit Order" at bounding box center [413, 194] width 43 height 14
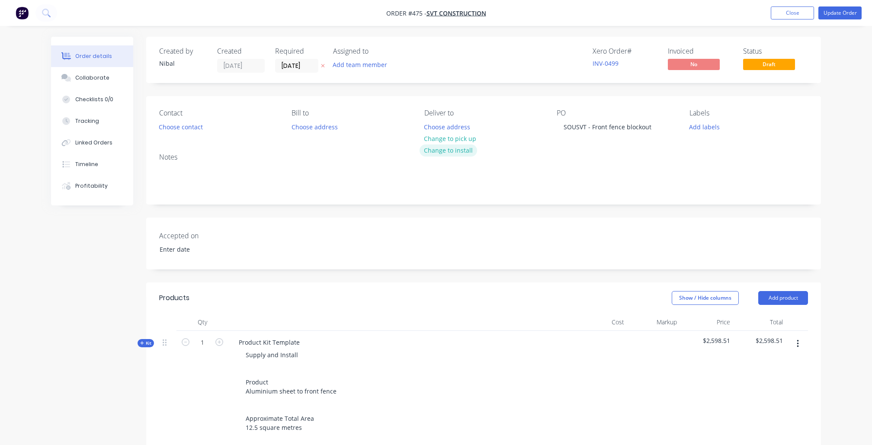
click at [457, 149] on button "Change to install" at bounding box center [449, 150] width 58 height 12
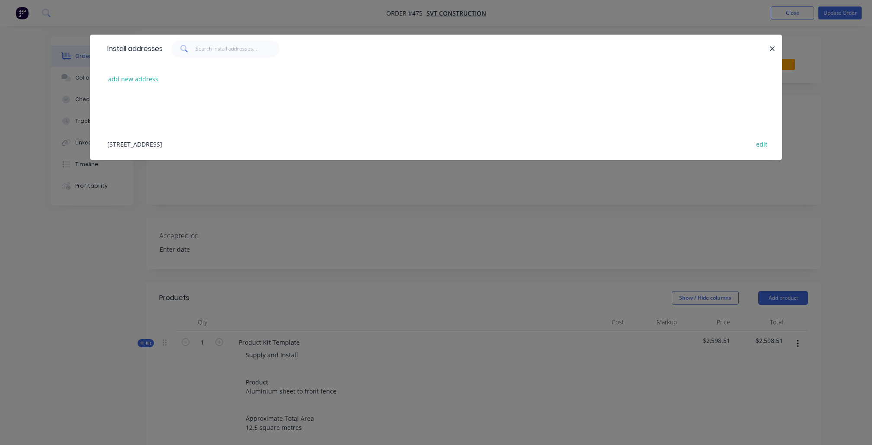
click at [204, 149] on div "[STREET_ADDRESS] edit" at bounding box center [436, 144] width 666 height 32
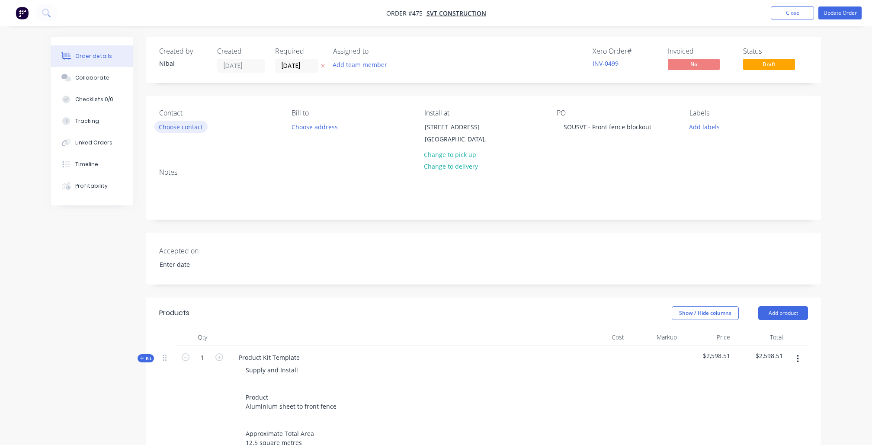
click at [177, 125] on button "Choose contact" at bounding box center [180, 127] width 53 height 12
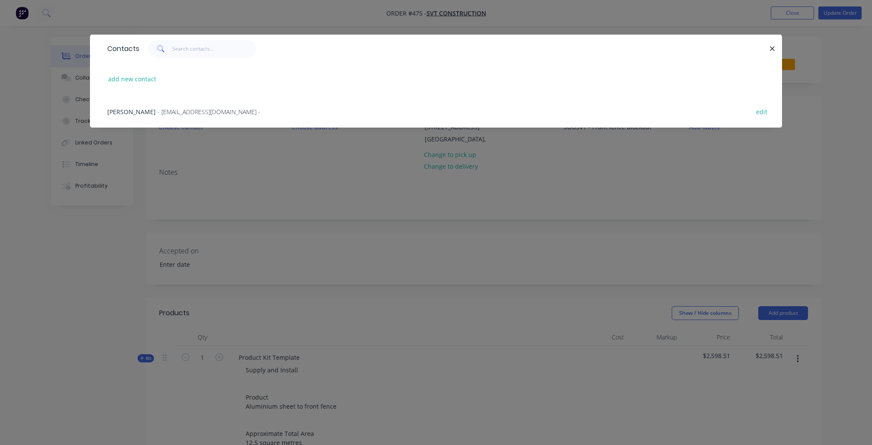
click at [163, 113] on span "- [EMAIL_ADDRESS][DOMAIN_NAME] -" at bounding box center [208, 112] width 103 height 8
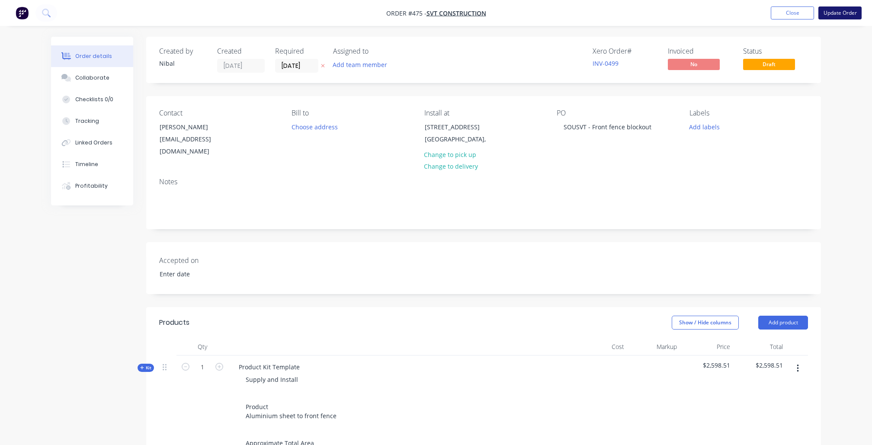
click at [833, 10] on button "Update Order" at bounding box center [840, 12] width 43 height 13
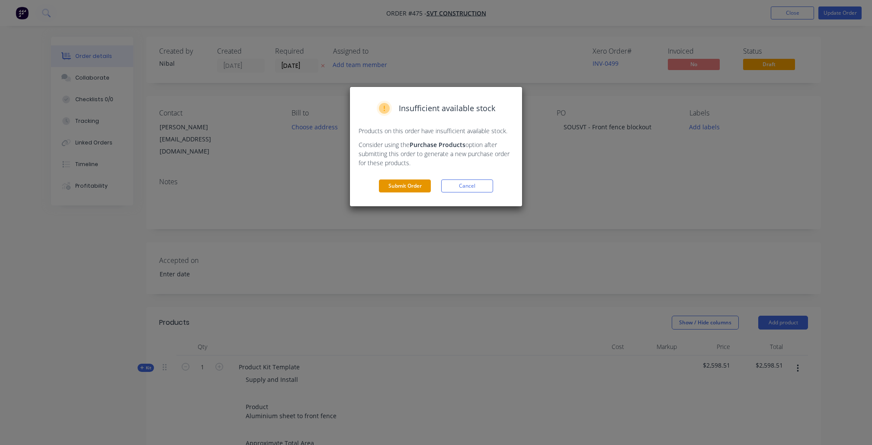
click at [404, 186] on button "Submit Order" at bounding box center [405, 186] width 52 height 13
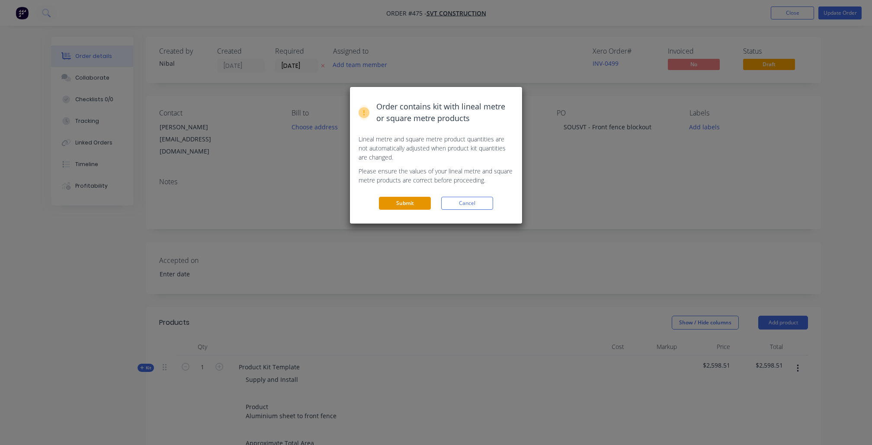
click at [412, 202] on button "Submit" at bounding box center [405, 203] width 52 height 13
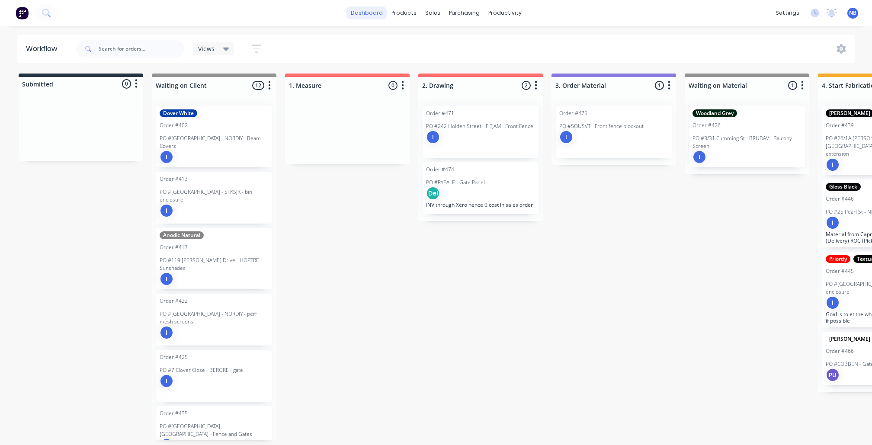
click at [374, 11] on link "dashboard" at bounding box center [367, 12] width 41 height 13
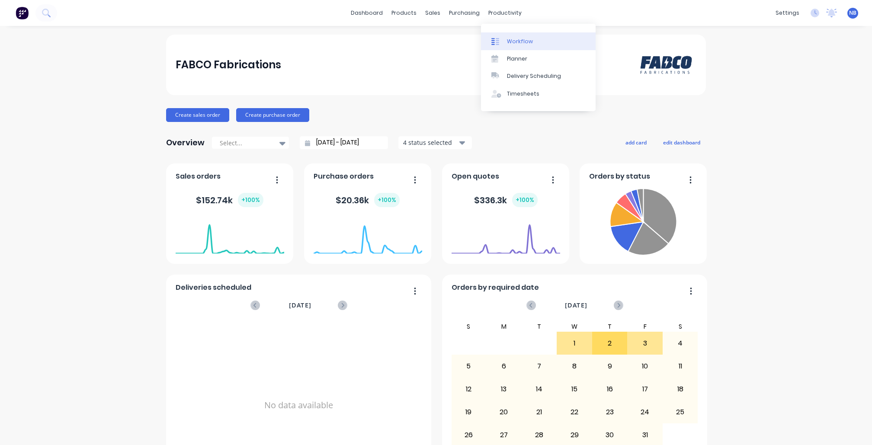
click at [508, 43] on div "Workflow" at bounding box center [520, 42] width 26 height 8
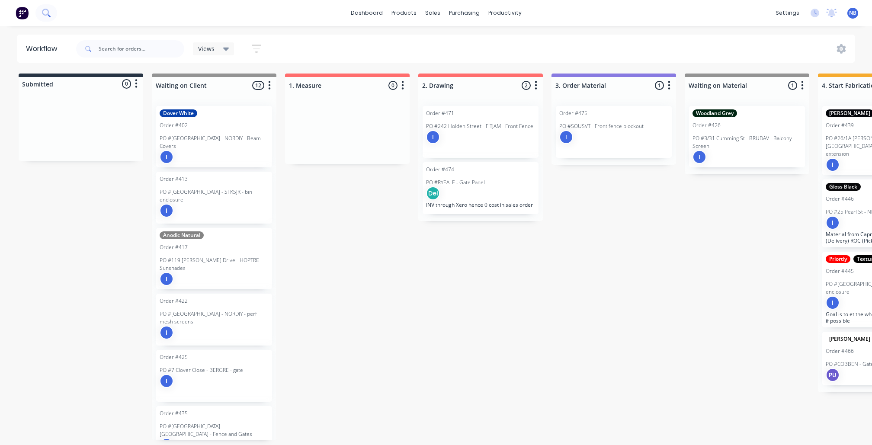
click at [45, 12] on icon at bounding box center [46, 13] width 8 height 8
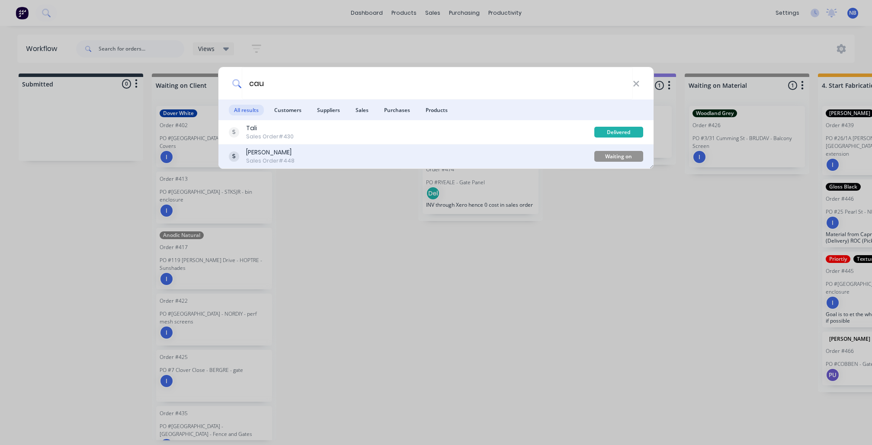
type input "cau"
click at [321, 154] on div "[PERSON_NAME] Order #448" at bounding box center [412, 156] width 366 height 17
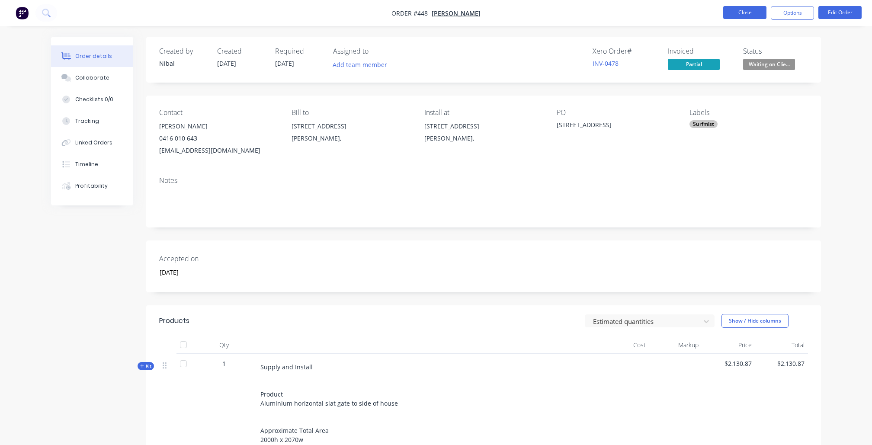
click at [741, 13] on button "Close" at bounding box center [744, 12] width 43 height 13
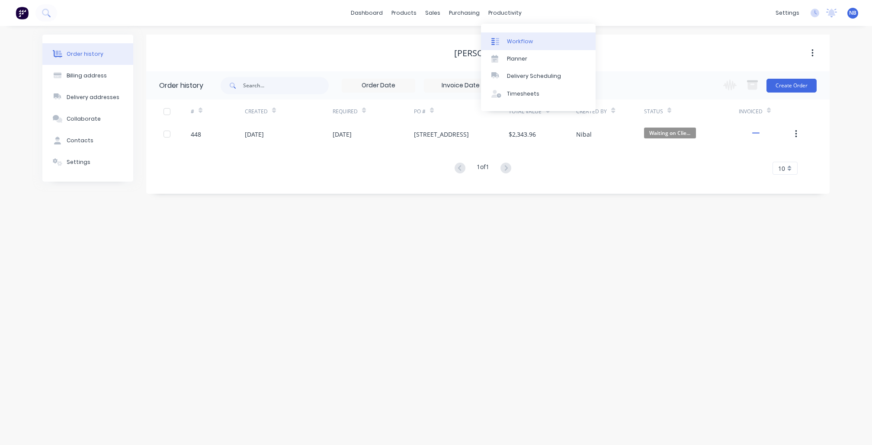
click at [513, 41] on div "Workflow" at bounding box center [520, 42] width 26 height 8
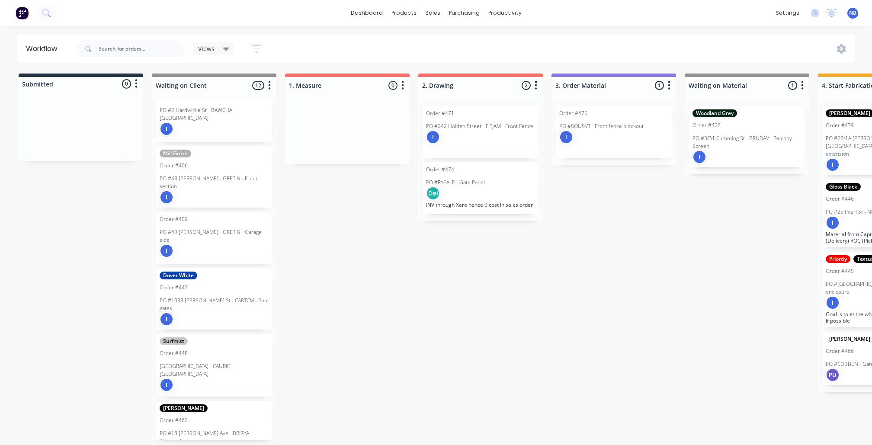
scroll to position [372, 0]
drag, startPoint x: 198, startPoint y: 340, endPoint x: 602, endPoint y: 138, distance: 452.0
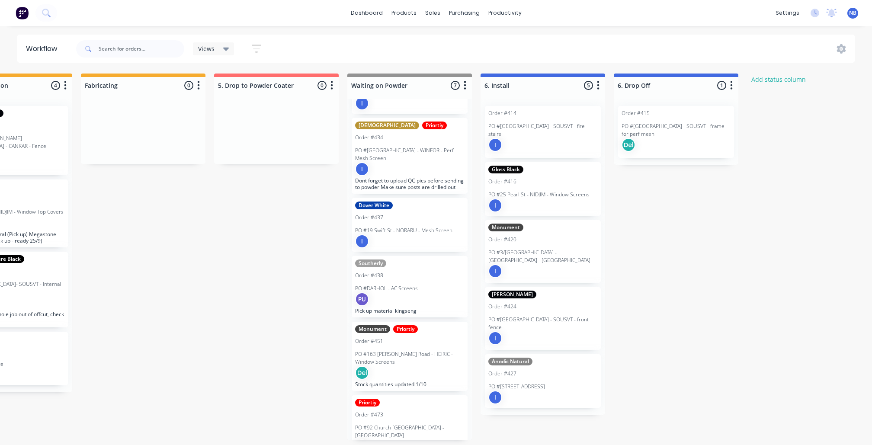
scroll to position [0, 0]
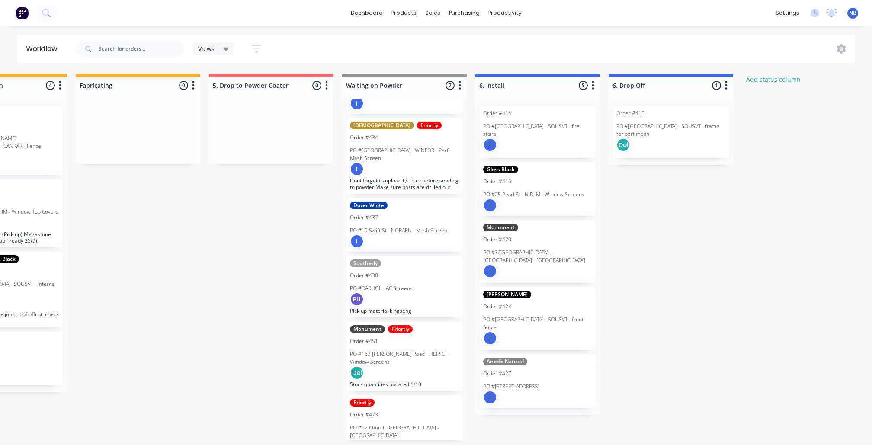
click at [546, 253] on p "PO #3/[GEOGRAPHIC_DATA] - [GEOGRAPHIC_DATA] - [GEOGRAPHIC_DATA]" at bounding box center [537, 257] width 109 height 16
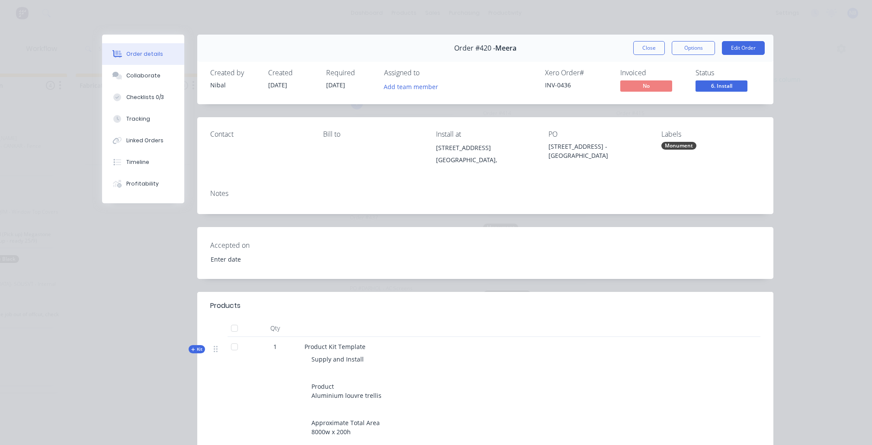
type input "[DATE]"
click at [677, 49] on button "Options" at bounding box center [693, 48] width 43 height 14
click at [655, 48] on button "Close" at bounding box center [649, 48] width 32 height 14
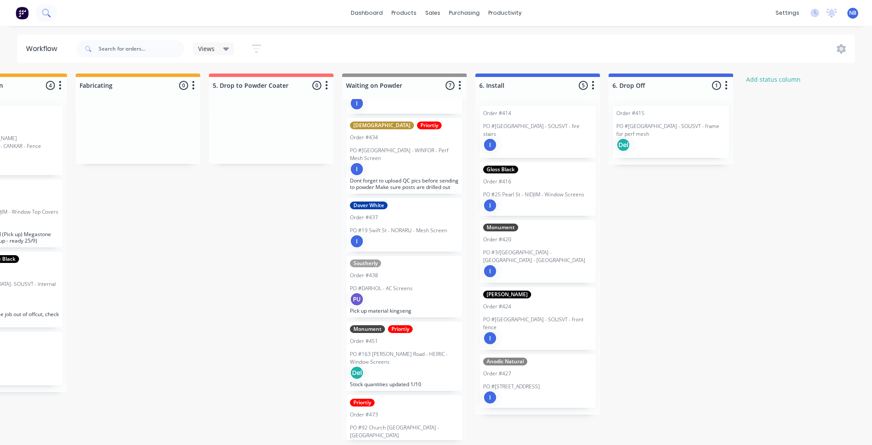
click at [42, 14] on icon at bounding box center [46, 13] width 8 height 8
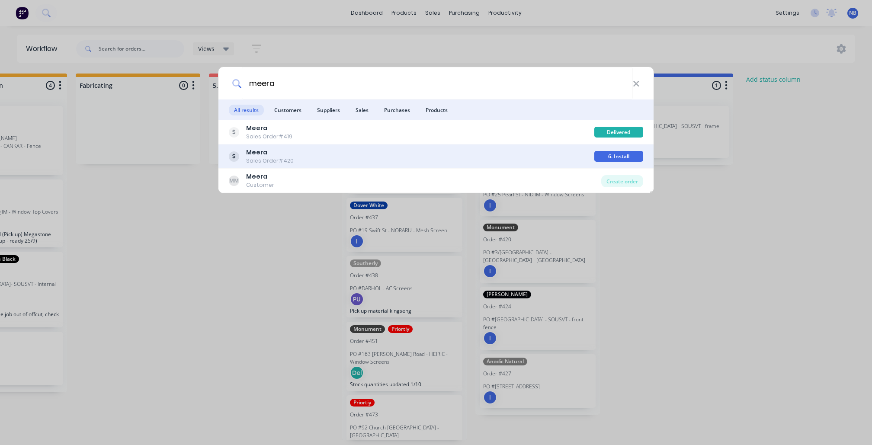
type input "meera"
click at [323, 153] on div "Meera Sales Order #420" at bounding box center [412, 156] width 366 height 17
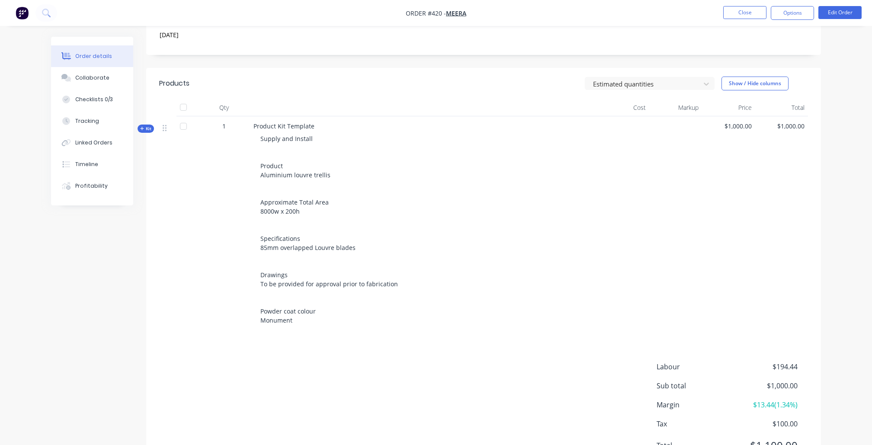
scroll to position [227, 0]
click at [307, 128] on span "Product Kit Template" at bounding box center [284, 128] width 61 height 8
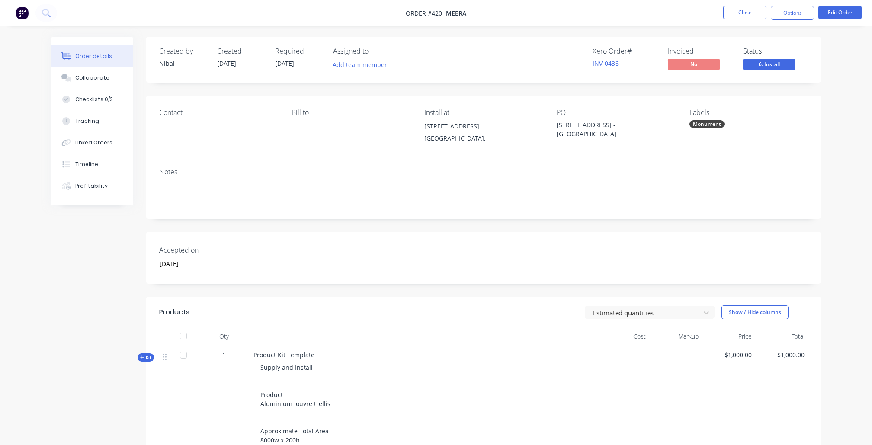
scroll to position [0, 0]
click at [800, 13] on button "Options" at bounding box center [792, 13] width 43 height 14
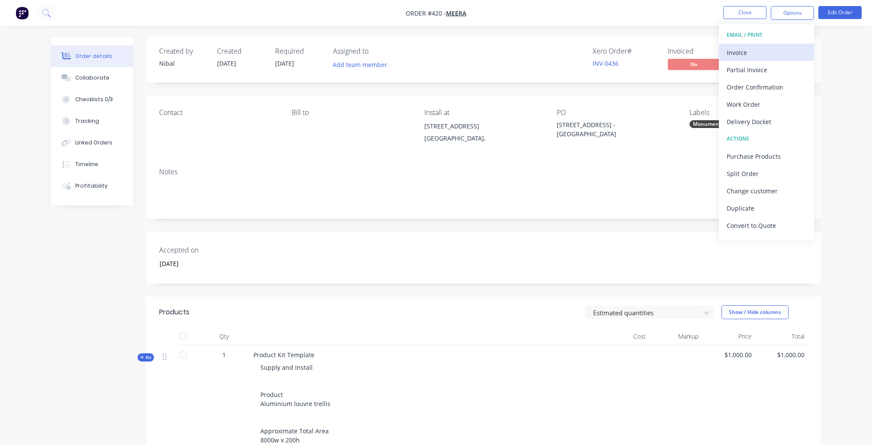
click at [770, 49] on div "Invoice" at bounding box center [767, 52] width 80 height 13
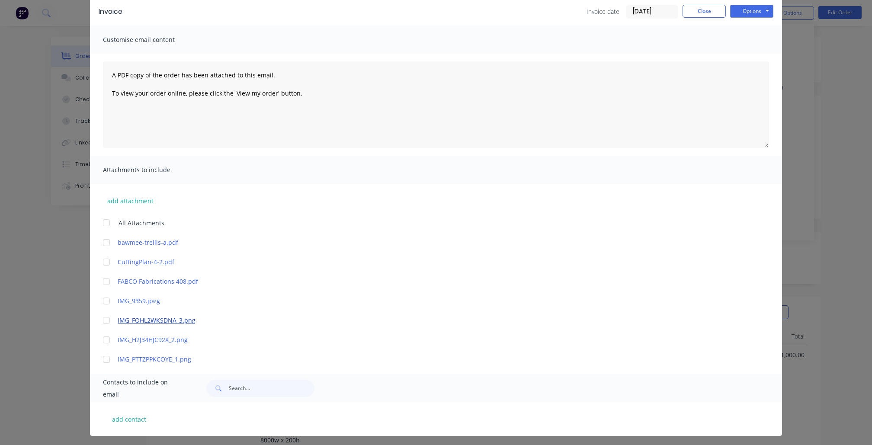
scroll to position [37, 0]
click at [124, 413] on button "add contact" at bounding box center [129, 419] width 52 height 13
select select "AU"
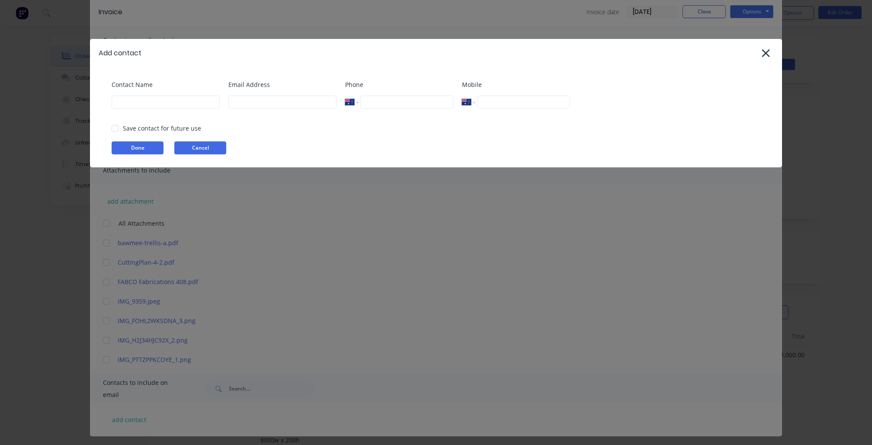
click at [199, 143] on button "Cancel" at bounding box center [200, 147] width 52 height 13
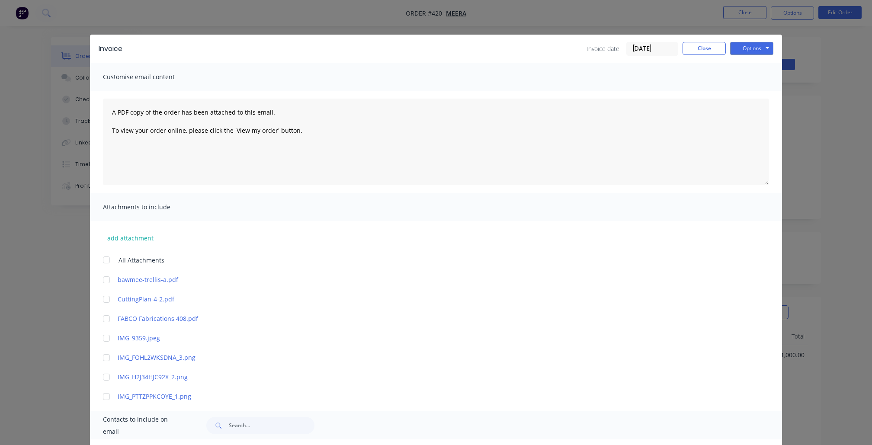
scroll to position [0, 0]
click at [696, 45] on button "Close" at bounding box center [704, 48] width 43 height 13
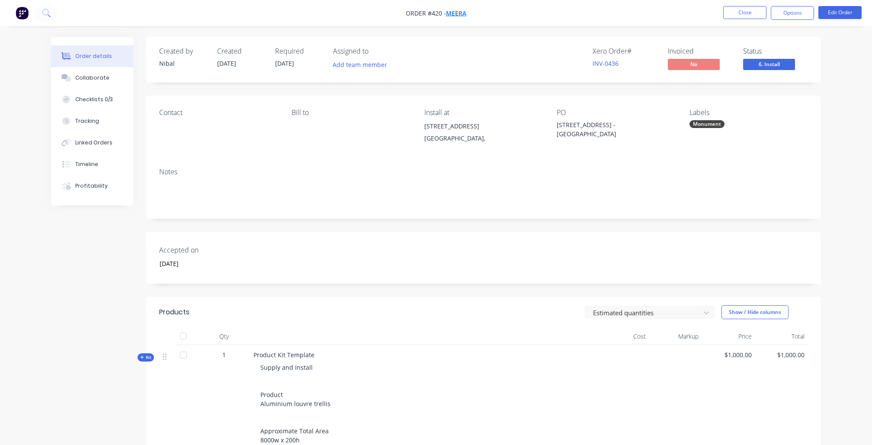
click at [449, 13] on span "Meera" at bounding box center [456, 13] width 20 height 8
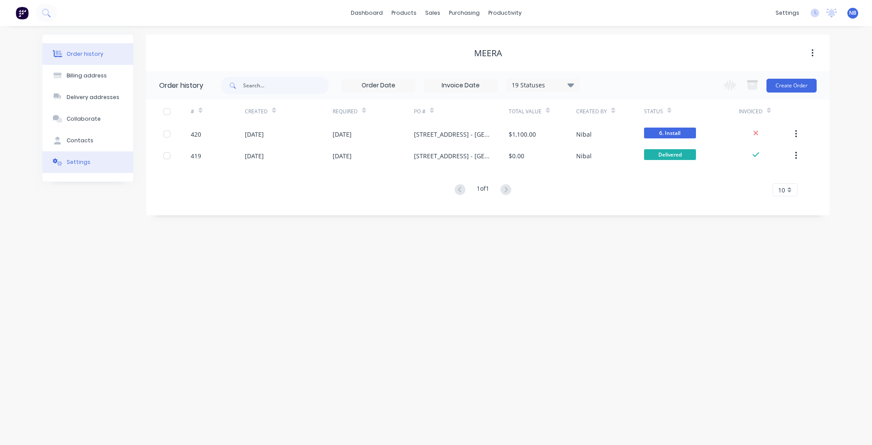
click at [81, 166] on div "Settings" at bounding box center [79, 162] width 24 height 8
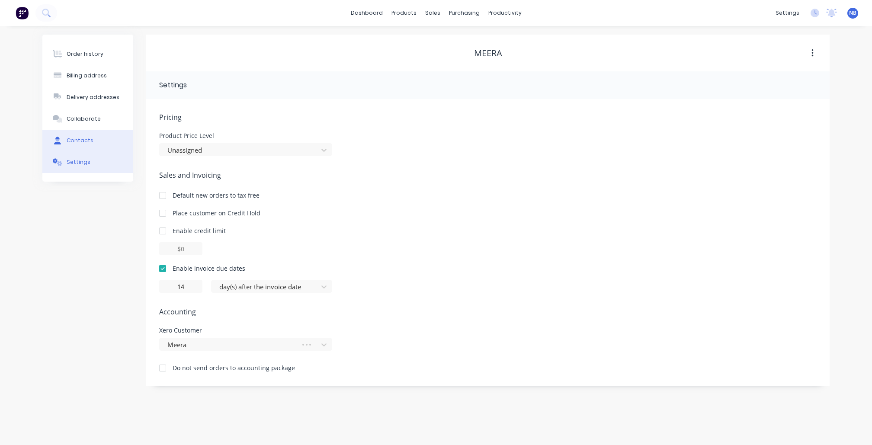
click at [85, 151] on button "Contacts" at bounding box center [87, 141] width 91 height 22
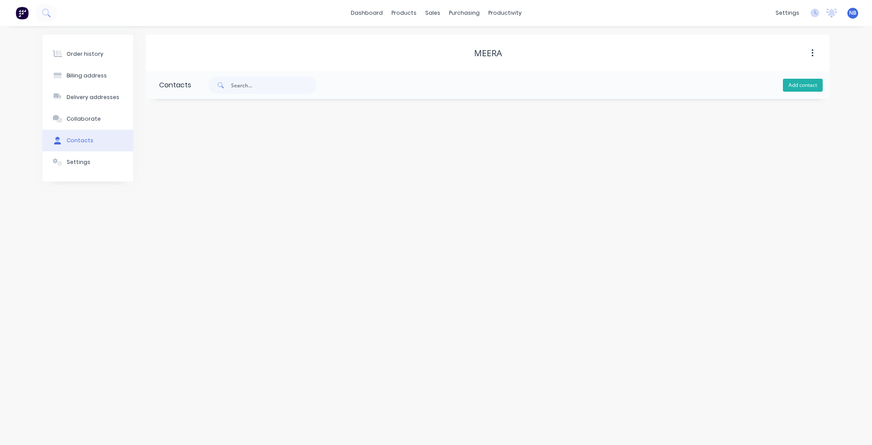
click at [793, 85] on button "Add contact" at bounding box center [803, 85] width 40 height 13
select select "AU"
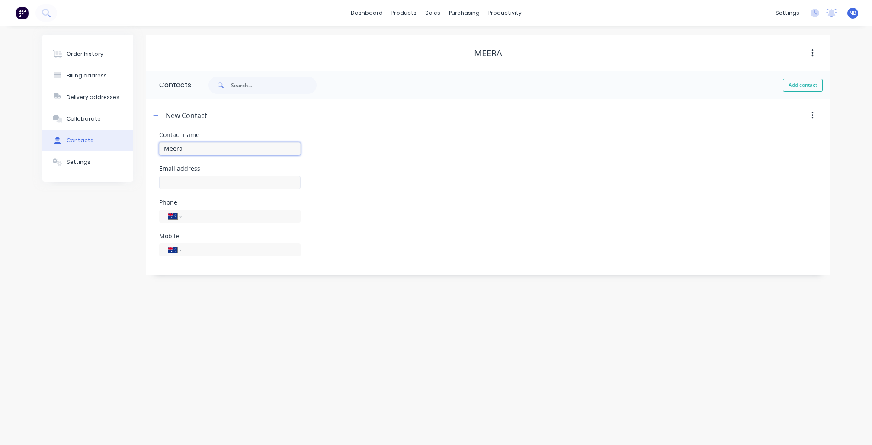
type input "Meera"
select select "AU"
paste input "[PERSON_NAME][EMAIL_ADDRESS][DOMAIN_NAME]"
type input "[PERSON_NAME][EMAIL_ADDRESS][DOMAIN_NAME]"
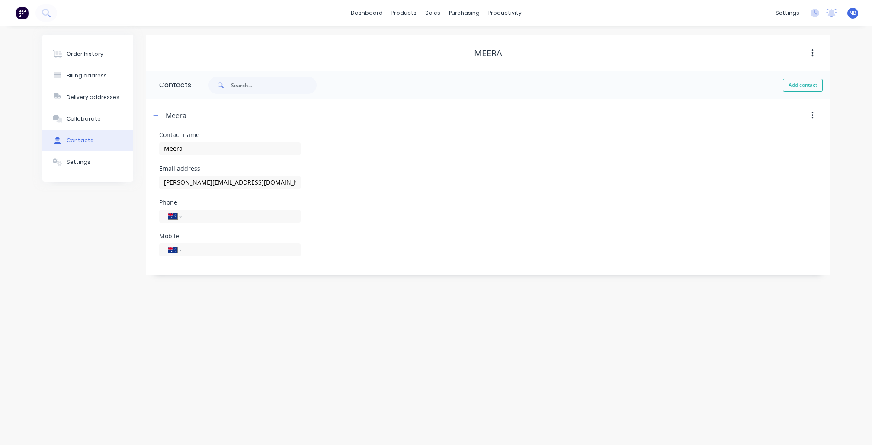
click at [83, 246] on div "Order history Billing address Delivery addresses Collaborate Contacts Settings" at bounding box center [87, 155] width 91 height 241
click at [101, 173] on button "Settings" at bounding box center [87, 162] width 91 height 22
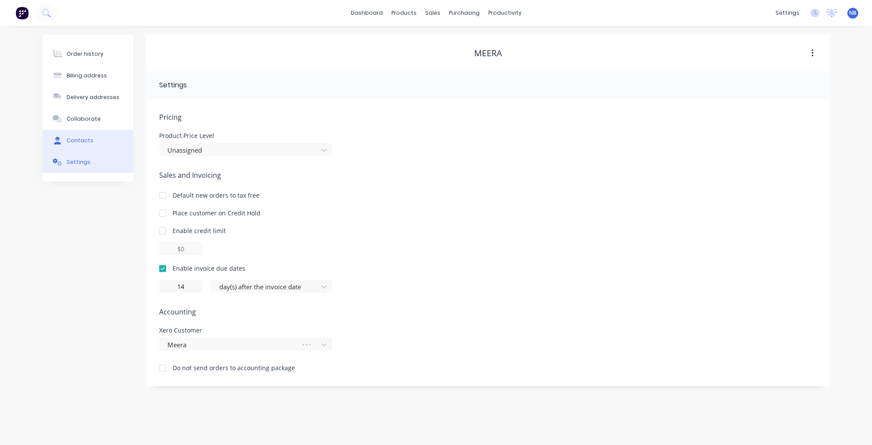
click at [101, 137] on button "Contacts" at bounding box center [87, 141] width 91 height 22
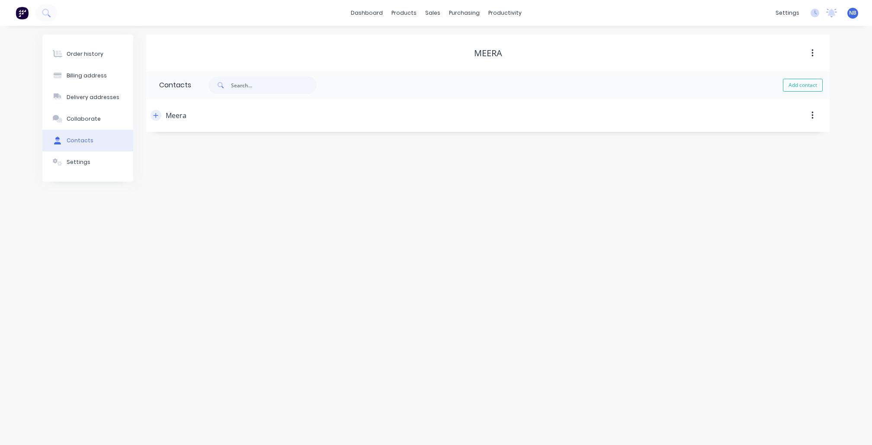
click at [156, 111] on button "button" at bounding box center [156, 115] width 11 height 11
click at [84, 63] on button "Order history" at bounding box center [87, 54] width 91 height 22
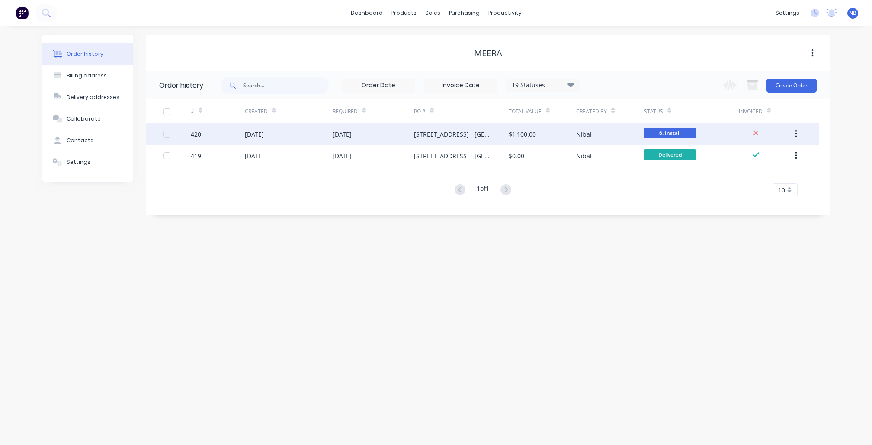
click at [482, 144] on div "[STREET_ADDRESS] - [GEOGRAPHIC_DATA]" at bounding box center [461, 134] width 95 height 22
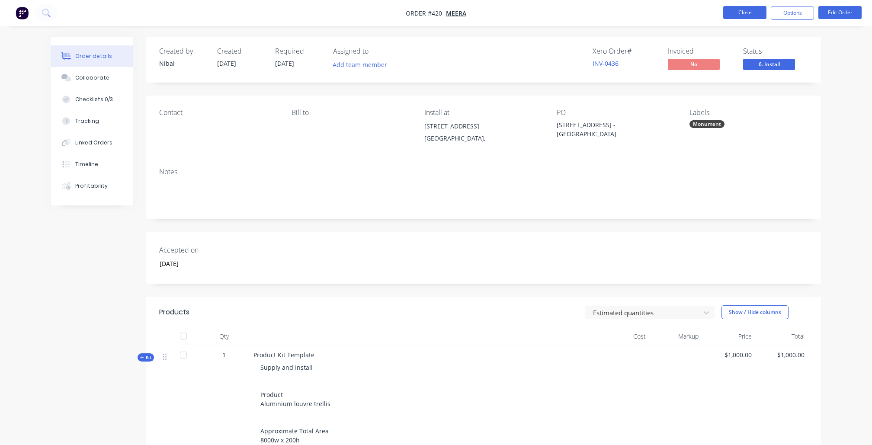
click at [748, 14] on button "Close" at bounding box center [744, 12] width 43 height 13
